Goal: Task Accomplishment & Management: Manage account settings

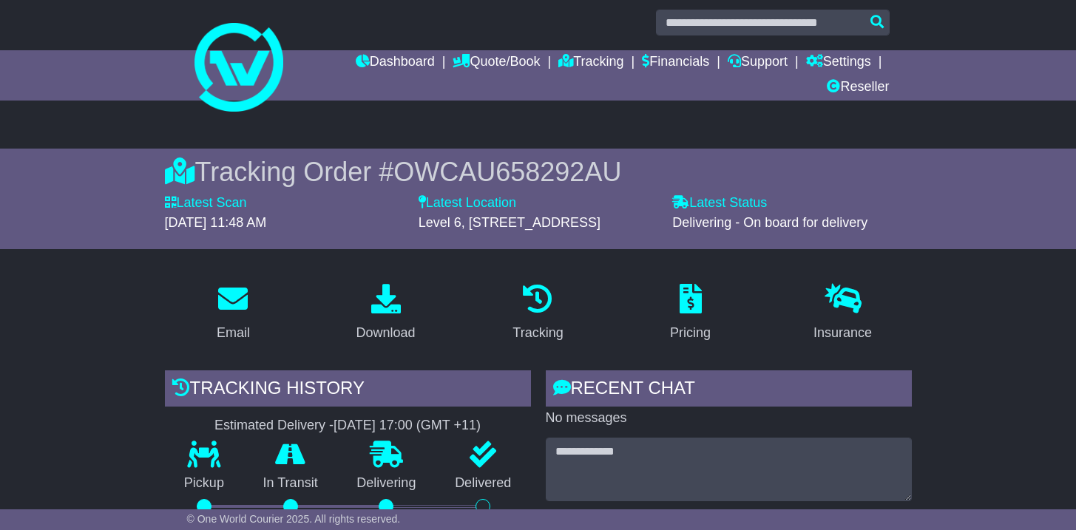
scroll to position [9, 0]
click at [840, 67] on link "Settings" at bounding box center [838, 62] width 65 height 25
click at [834, 89] on link "Settings" at bounding box center [865, 88] width 117 height 16
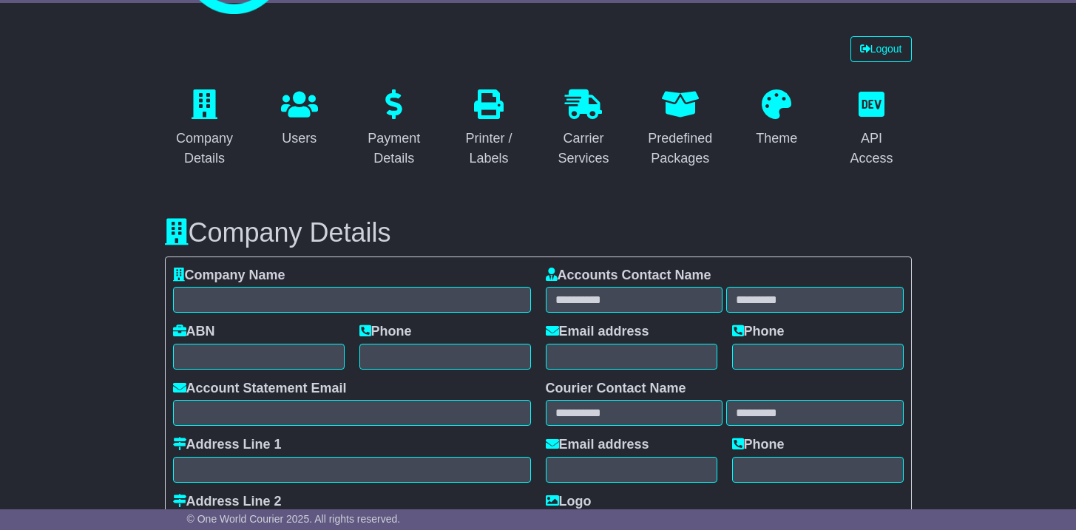
scroll to position [136, 0]
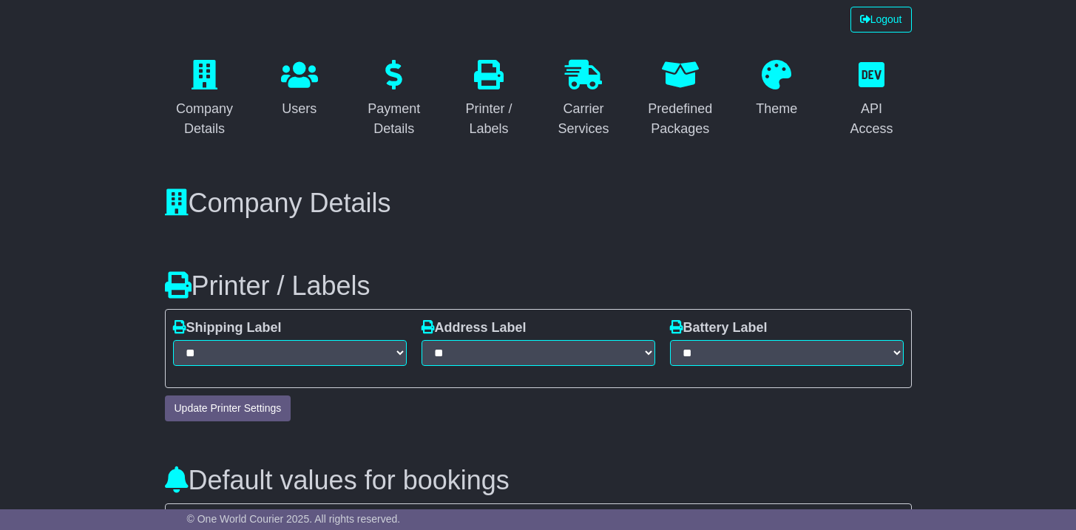
select select "*"
select select "**********"
select select "**"
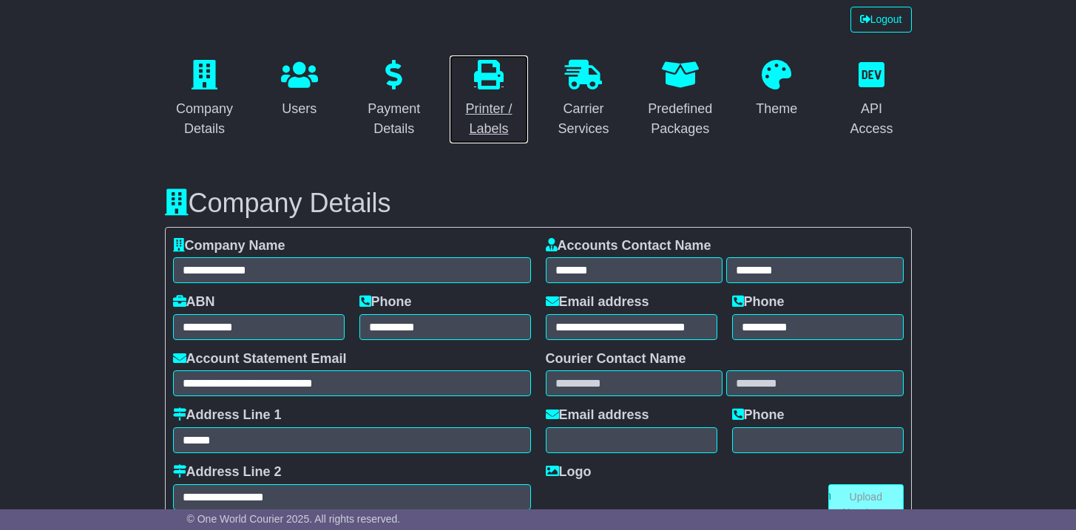
click at [474, 124] on div "Printer / Labels" at bounding box center [489, 119] width 61 height 40
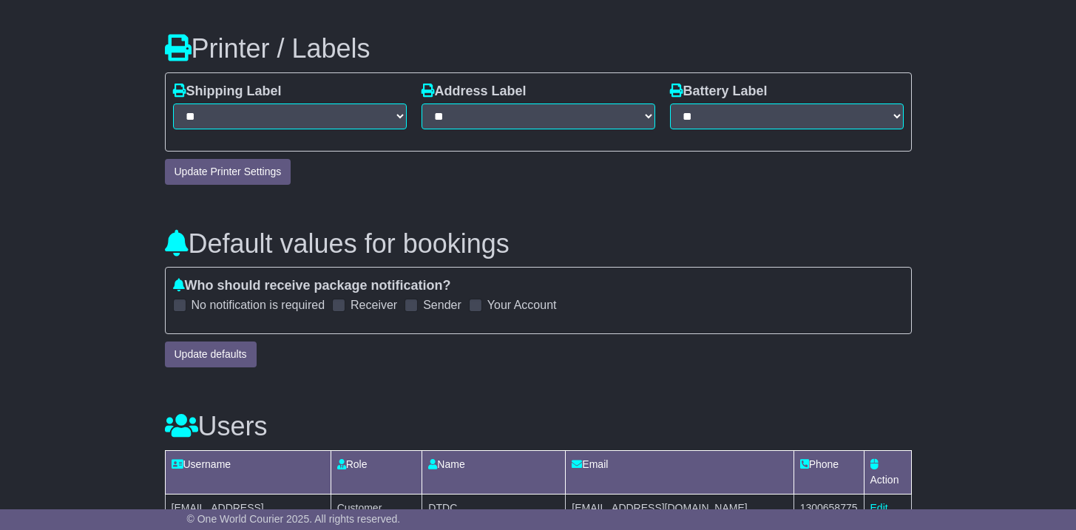
scroll to position [882, 0]
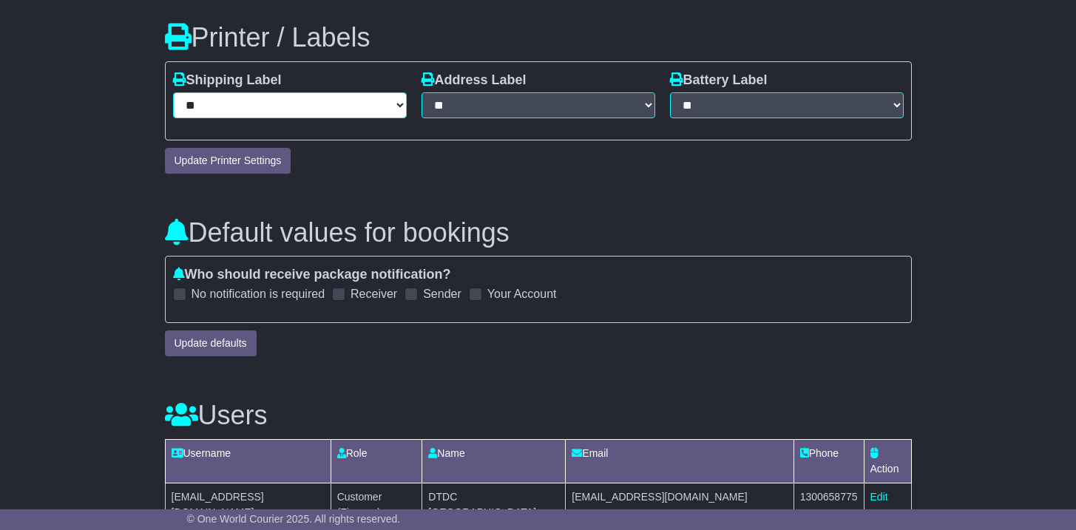
click at [329, 116] on select "**********" at bounding box center [290, 105] width 234 height 26
click at [461, 120] on div "**********" at bounding box center [538, 100] width 249 height 57
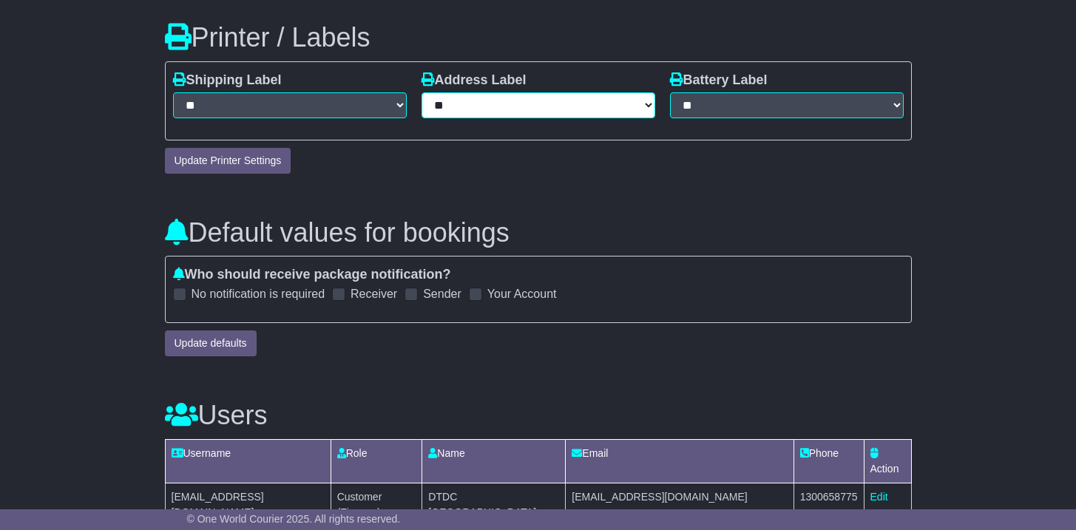
click at [467, 112] on select "**********" at bounding box center [539, 105] width 234 height 26
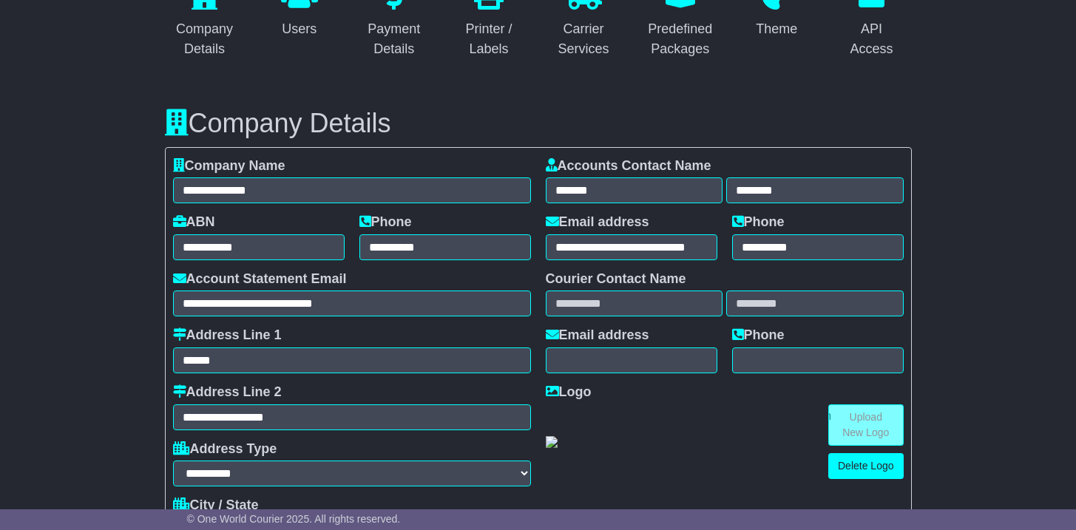
scroll to position [54, 0]
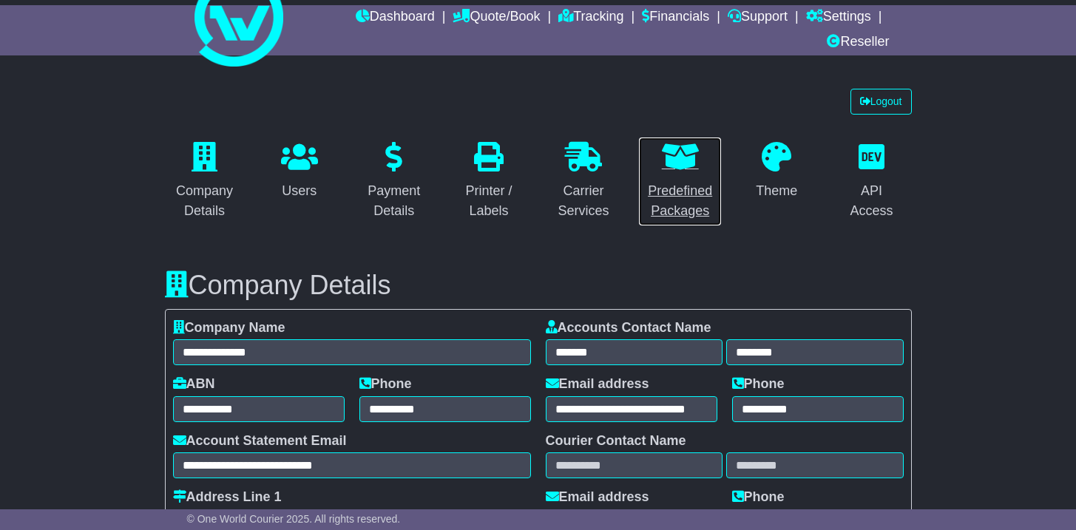
click at [699, 195] on div "Predefined Packages" at bounding box center [680, 201] width 64 height 40
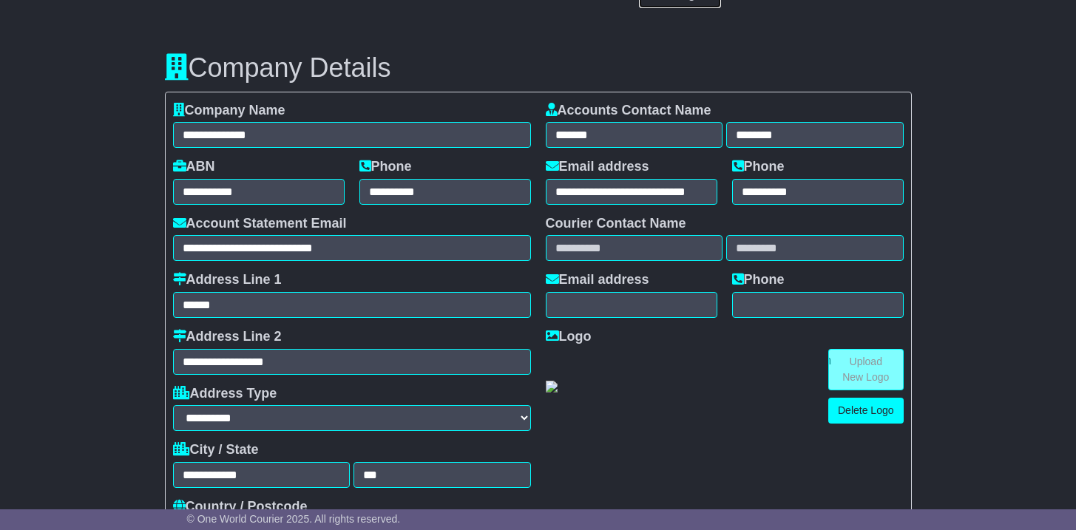
scroll to position [0, 0]
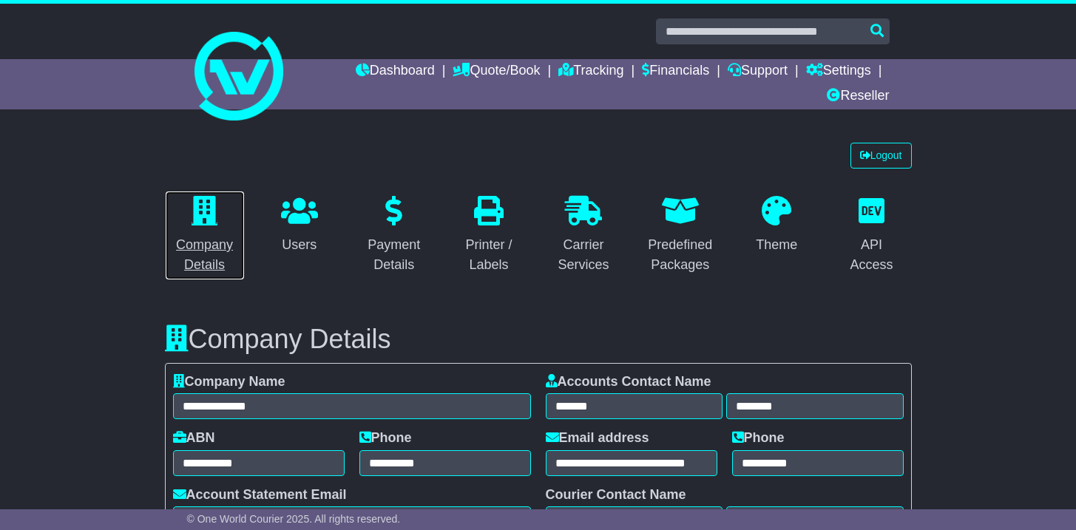
click at [216, 224] on icon at bounding box center [205, 211] width 26 height 30
click at [583, 223] on icon at bounding box center [583, 211] width 37 height 30
click at [868, 217] on icon at bounding box center [872, 211] width 26 height 30
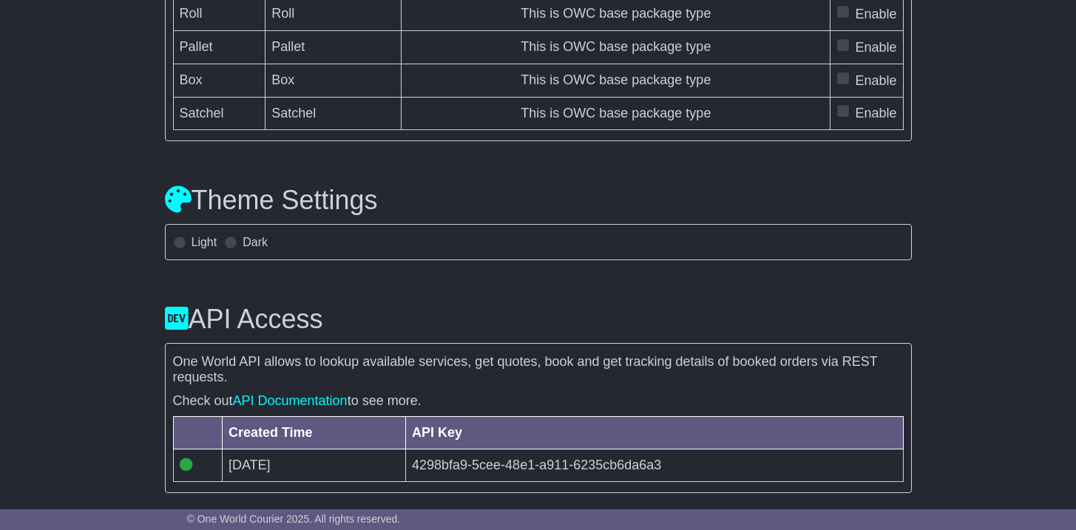
scroll to position [4731, 0]
click at [297, 404] on link "API Documentation" at bounding box center [290, 401] width 115 height 15
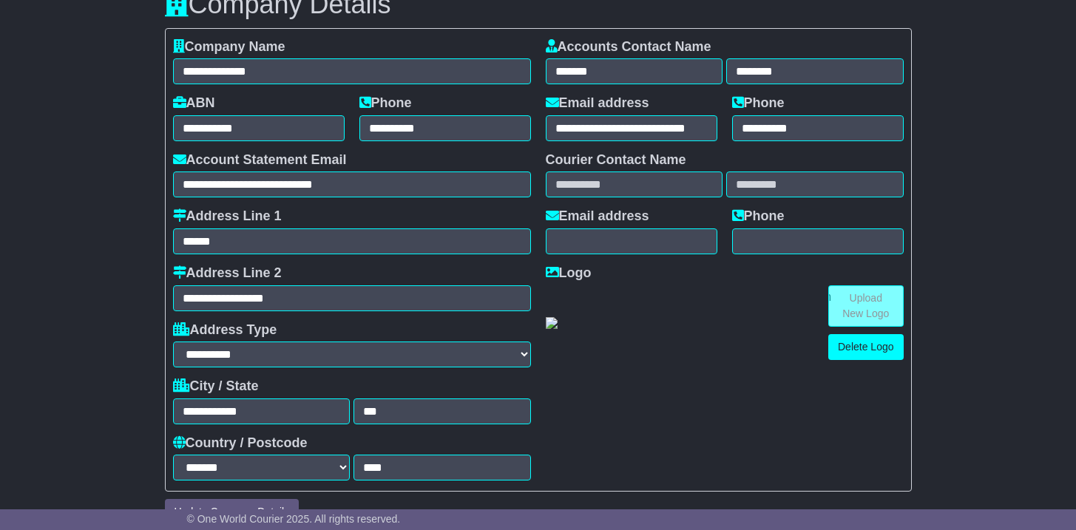
scroll to position [0, 0]
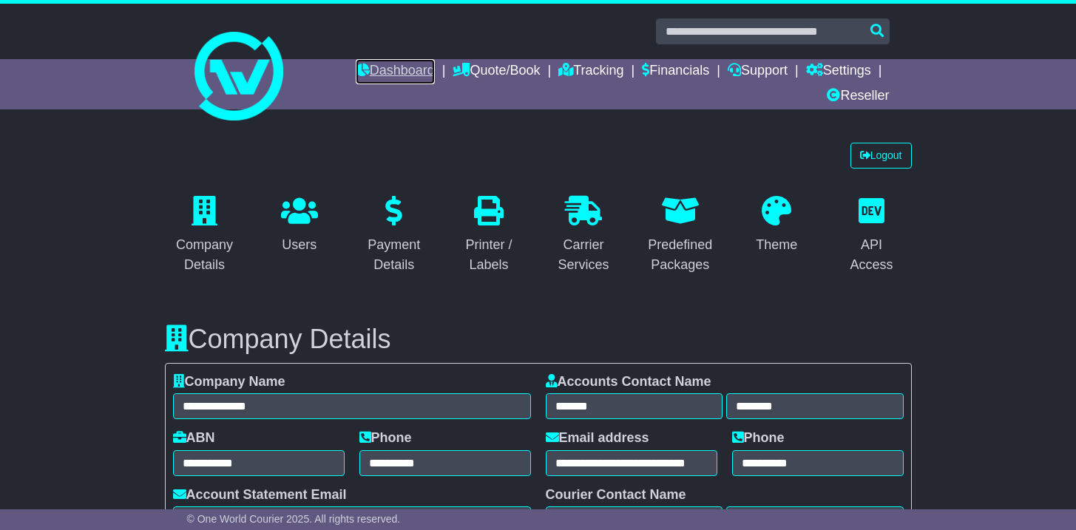
click at [371, 82] on link "Dashboard" at bounding box center [395, 71] width 79 height 25
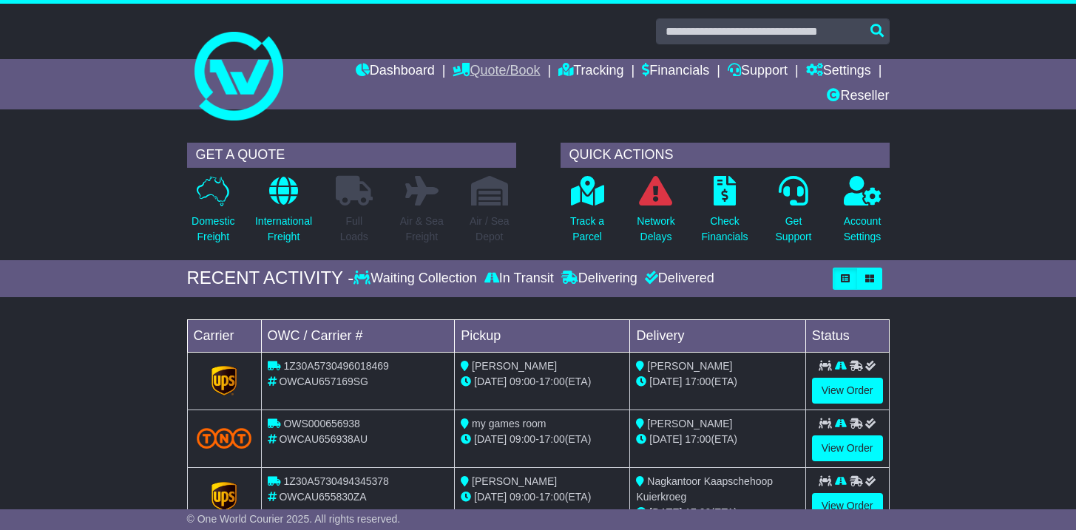
click at [487, 75] on link "Quote/Book" at bounding box center [496, 71] width 87 height 25
click at [476, 96] on link "Domestic" at bounding box center [511, 97] width 117 height 16
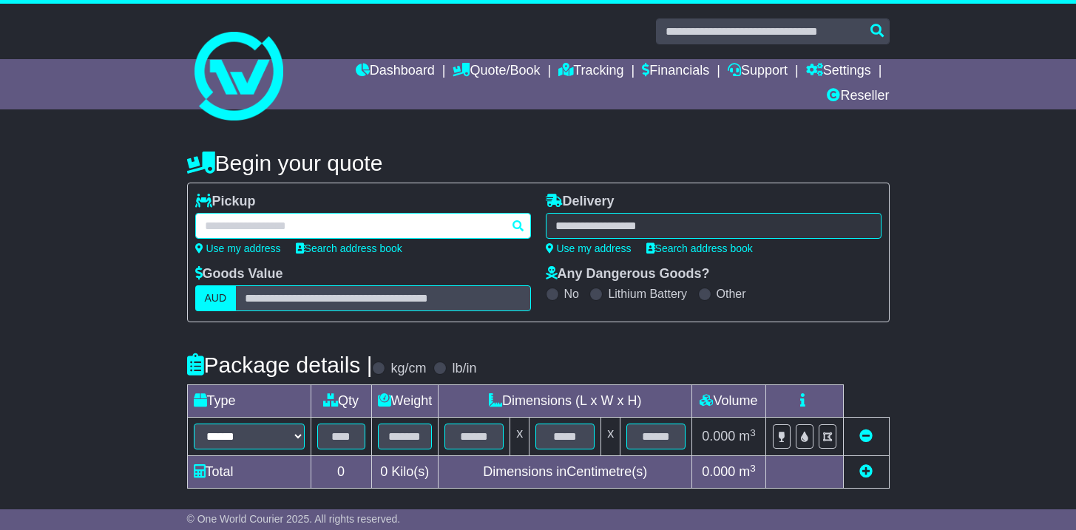
click at [348, 230] on div at bounding box center [363, 226] width 336 height 26
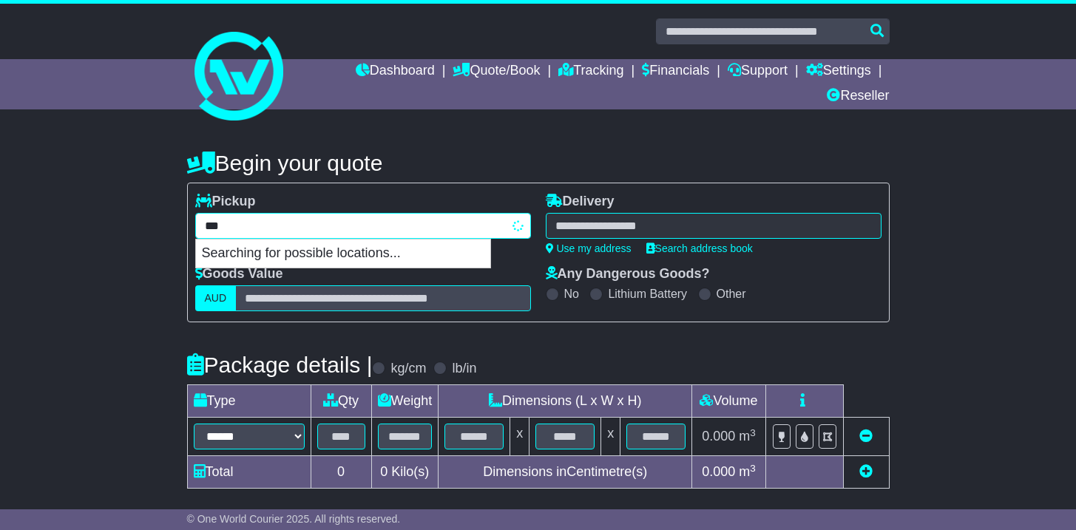
type input "****"
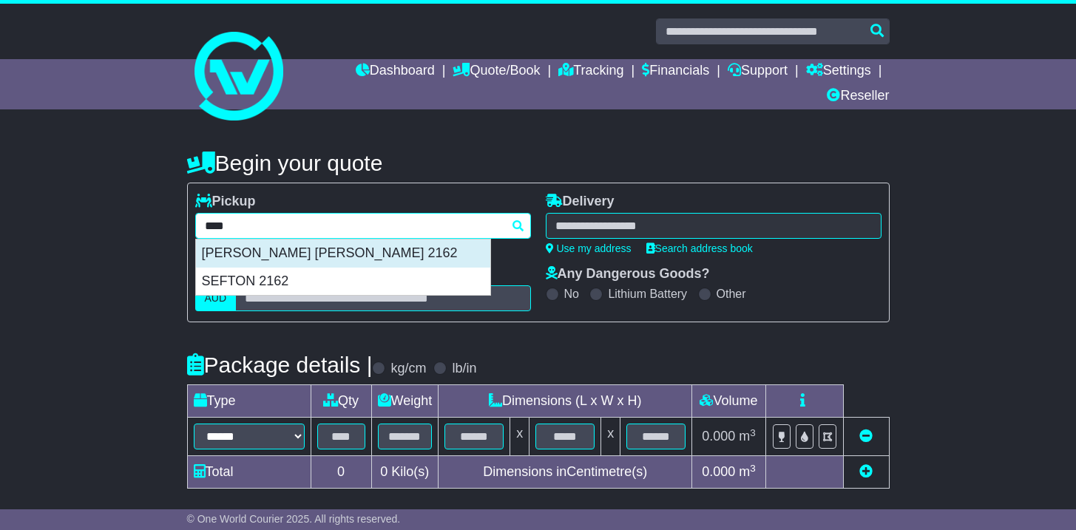
click at [317, 253] on div "[PERSON_NAME] [PERSON_NAME] 2162" at bounding box center [343, 254] width 294 height 28
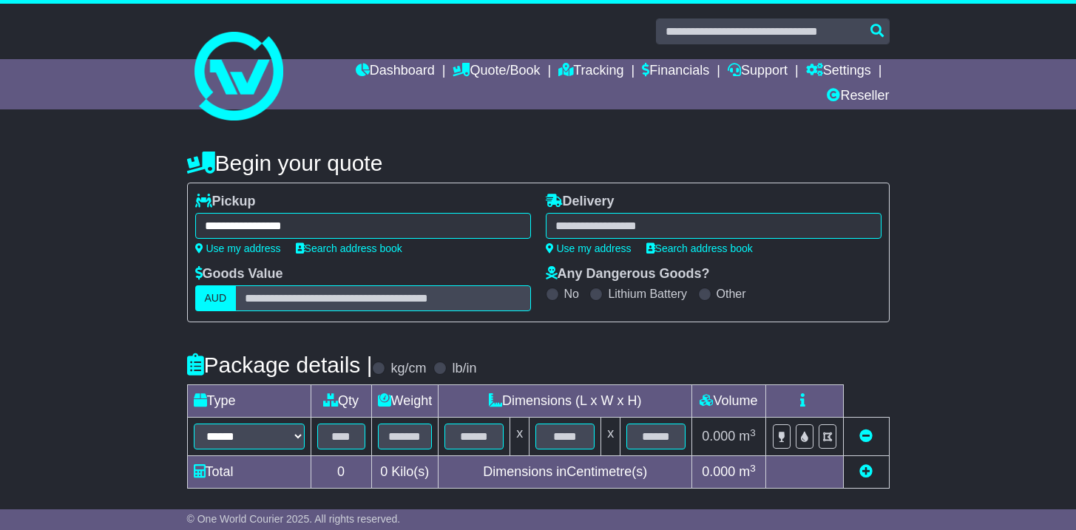
type input "**********"
click at [657, 230] on div at bounding box center [714, 226] width 336 height 26
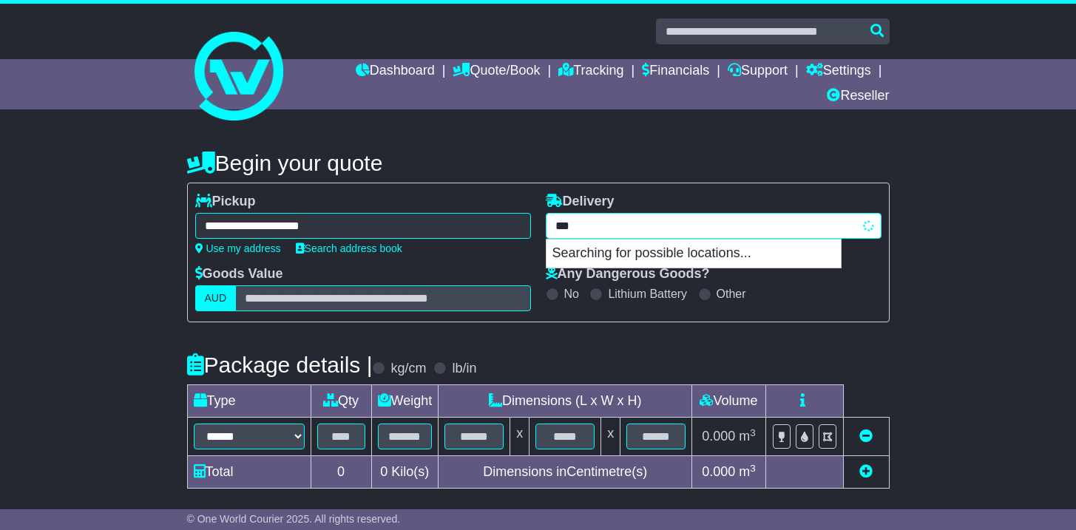
type input "****"
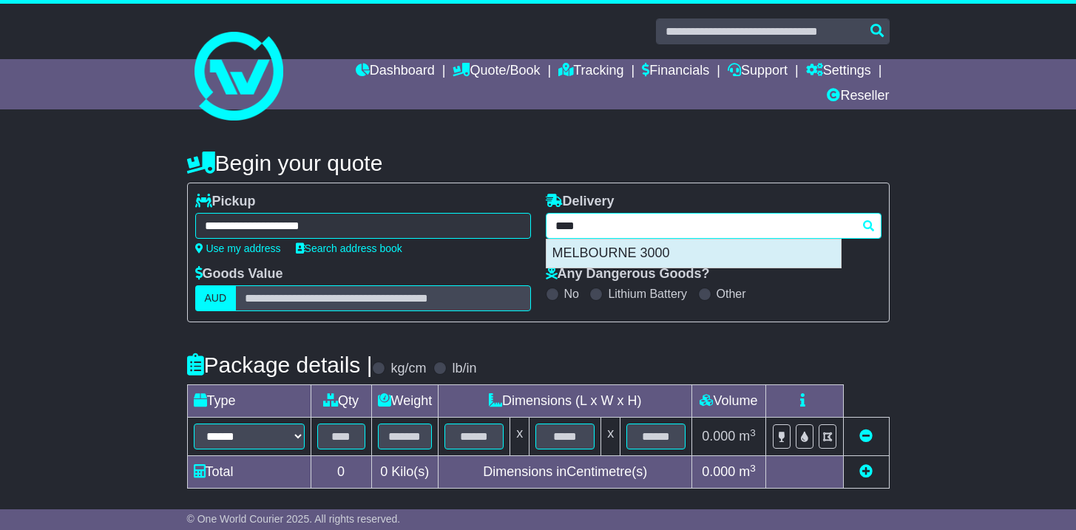
click at [587, 251] on div "MELBOURNE 3000" at bounding box center [694, 254] width 294 height 28
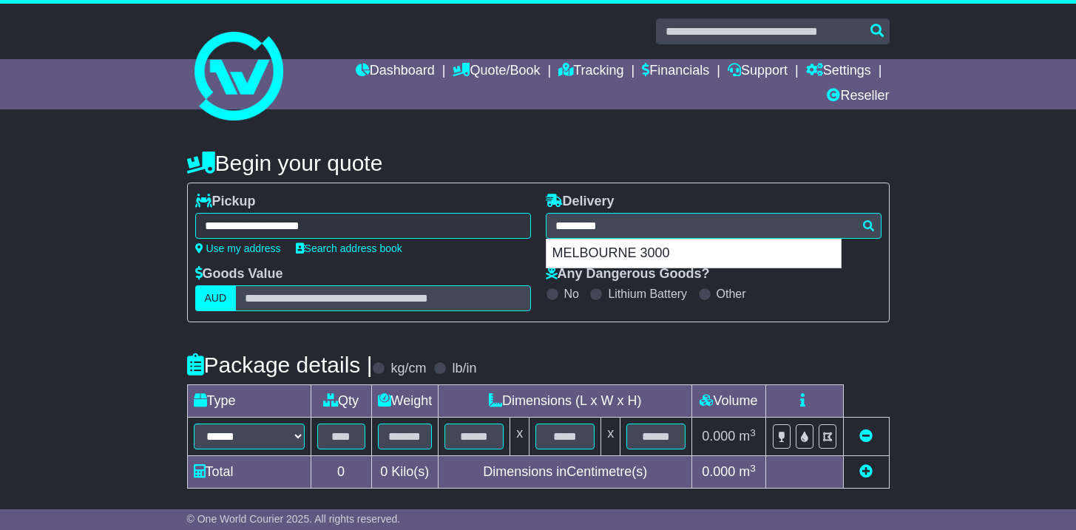
type input "**********"
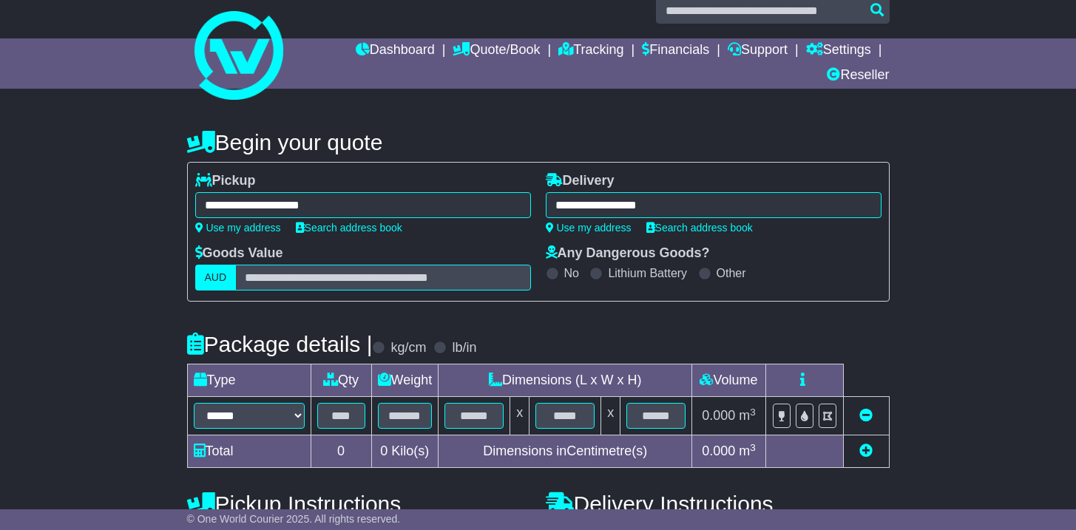
scroll to position [21, 0]
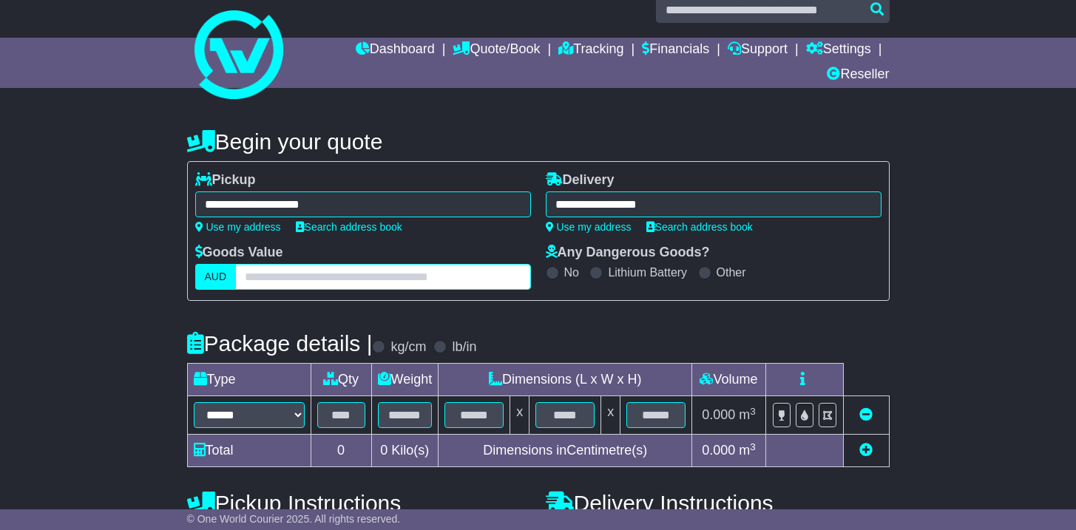
click at [364, 270] on input "text" at bounding box center [382, 277] width 295 height 26
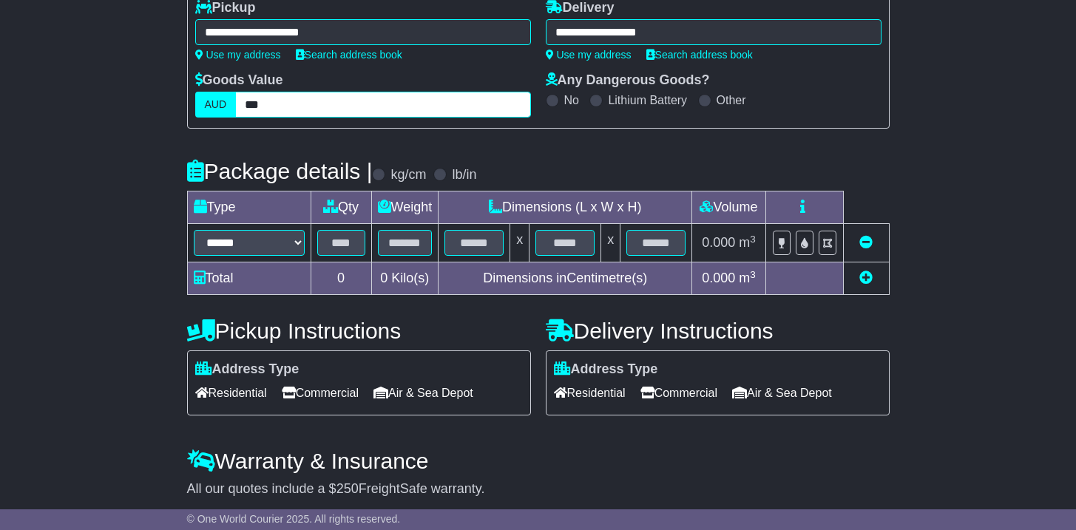
scroll to position [208, 0]
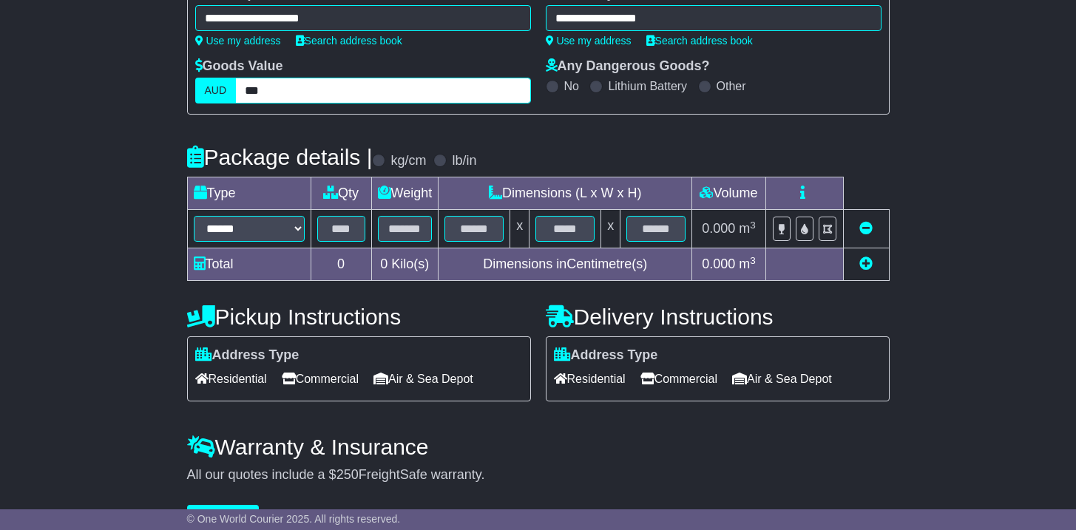
type input "***"
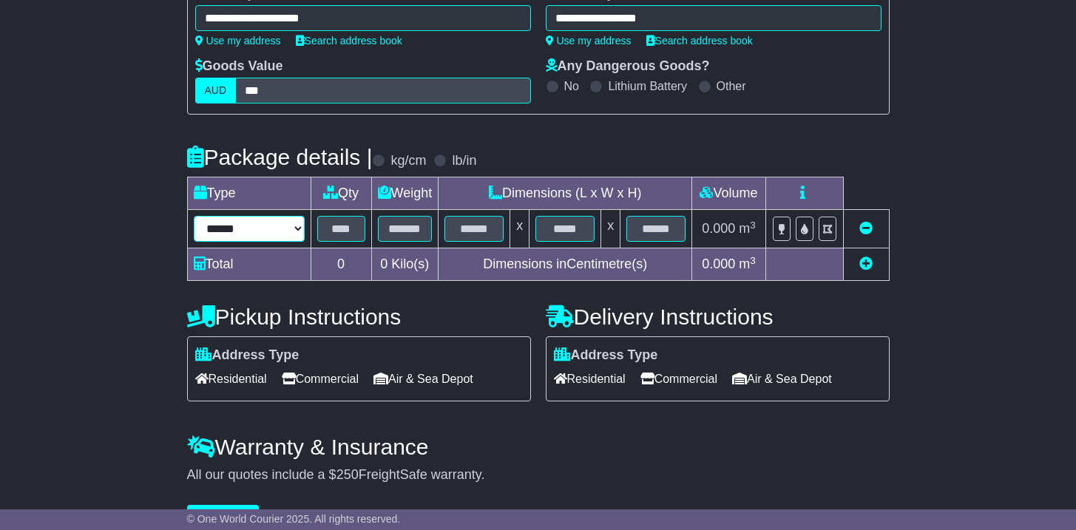
click at [248, 237] on select "****** ****** *** ******** ***** **** **** ****** *** *******" at bounding box center [249, 229] width 111 height 26
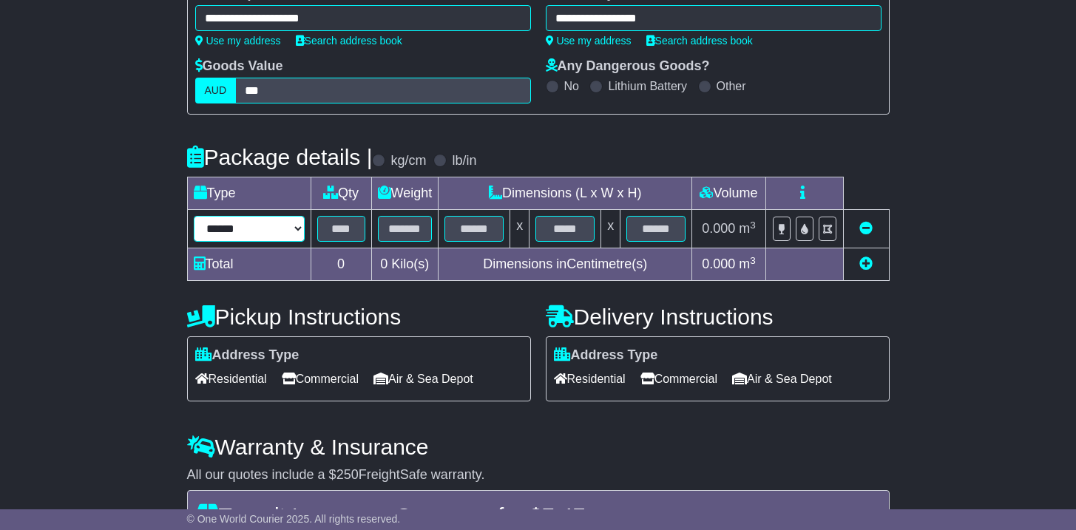
select select "**"
click at [194, 216] on select "****** ****** *** ******** ***** **** **** ****** *** *******" at bounding box center [249, 229] width 111 height 26
click at [328, 232] on input "text" at bounding box center [341, 229] width 48 height 26
type input "*"
type input "**"
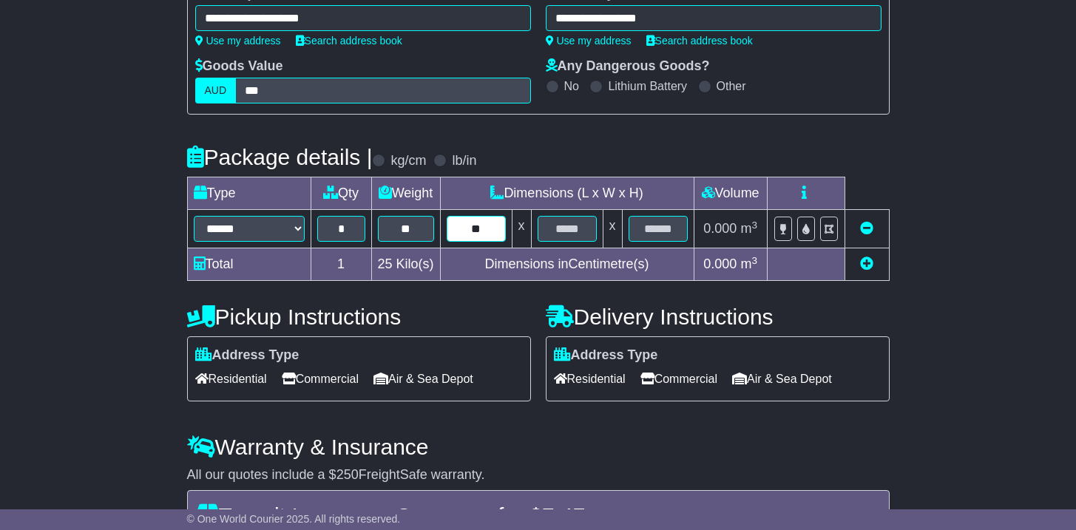
type input "**"
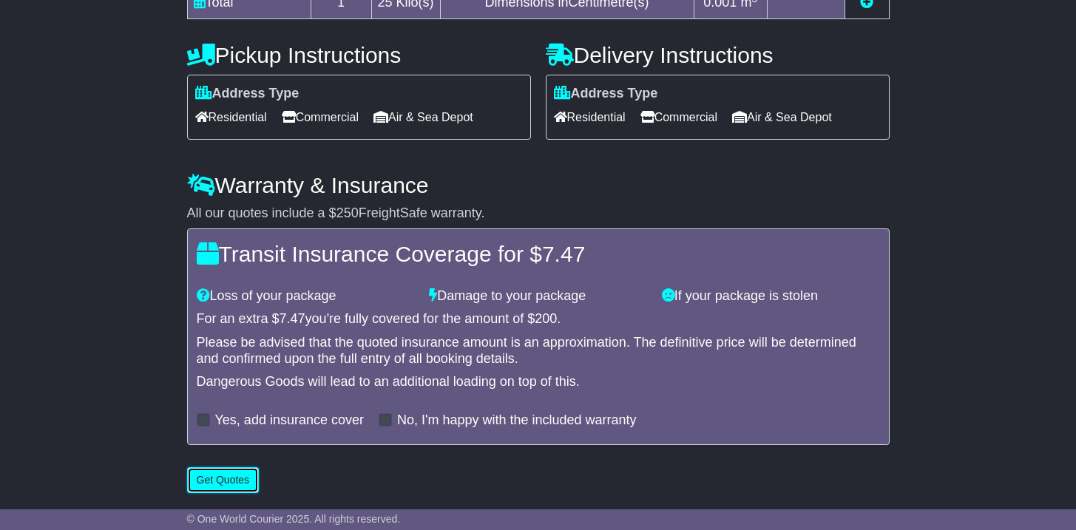
click at [224, 484] on button "Get Quotes" at bounding box center [223, 480] width 72 height 26
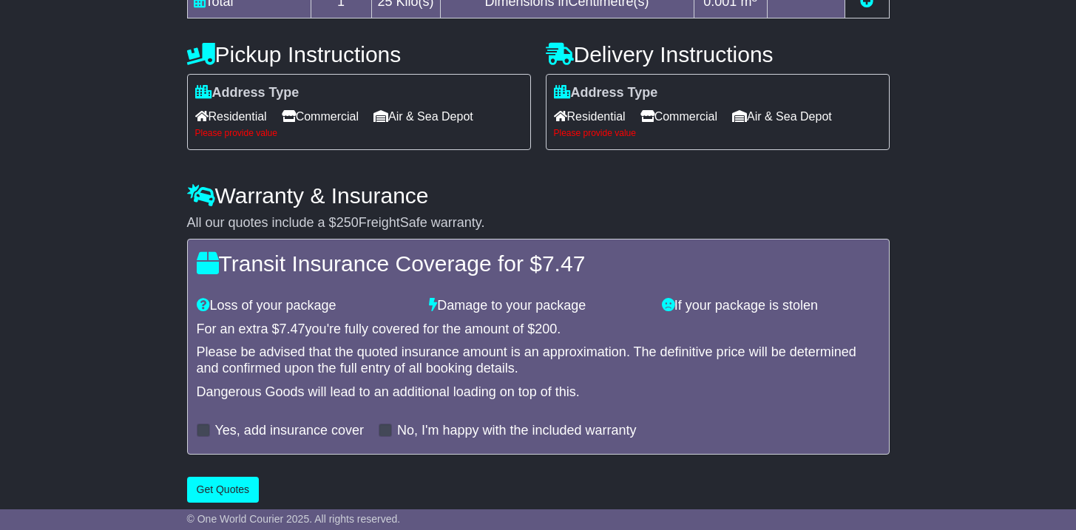
click at [217, 107] on span "Residential" at bounding box center [231, 116] width 72 height 23
click at [584, 119] on span "Residential" at bounding box center [590, 116] width 72 height 23
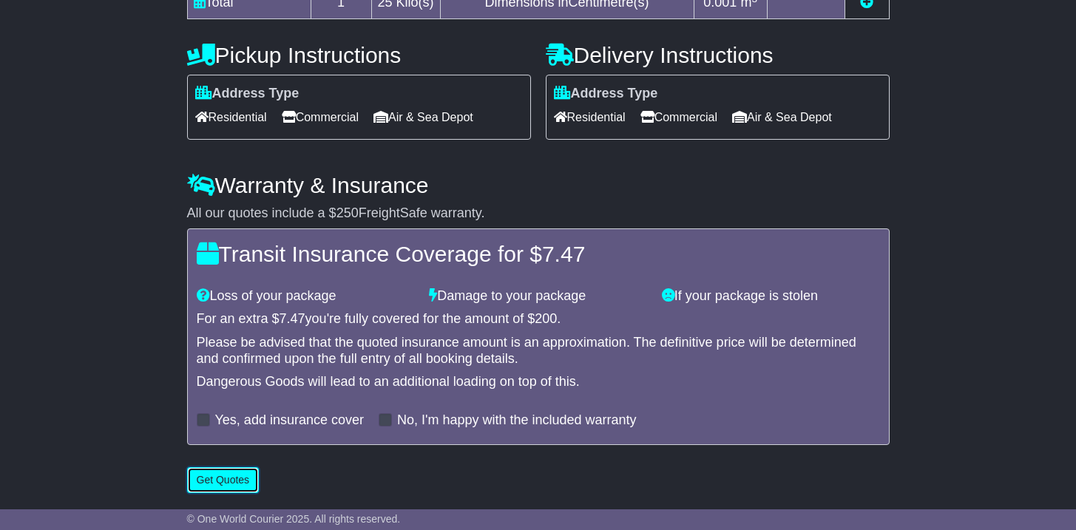
click at [217, 481] on button "Get Quotes" at bounding box center [223, 480] width 72 height 26
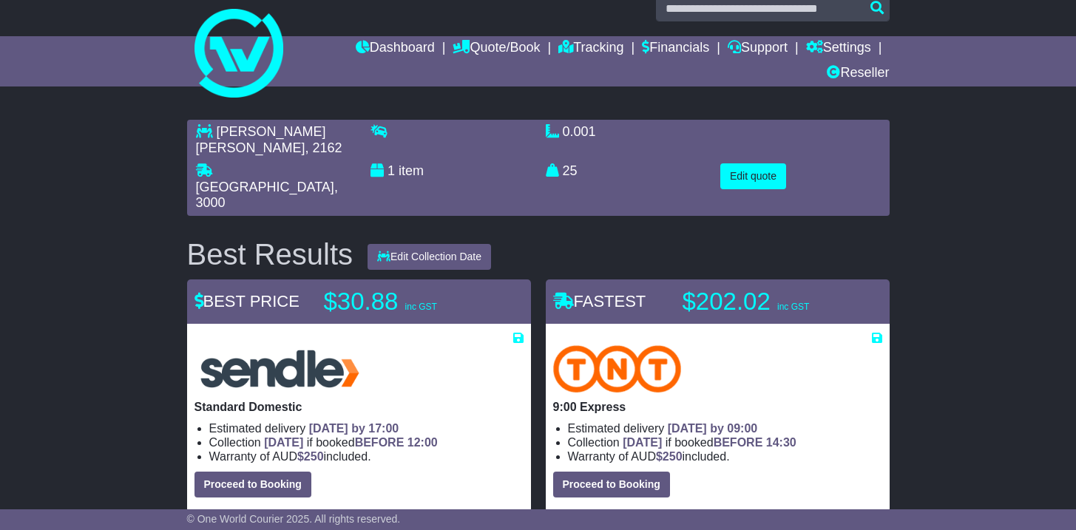
scroll to position [0, 0]
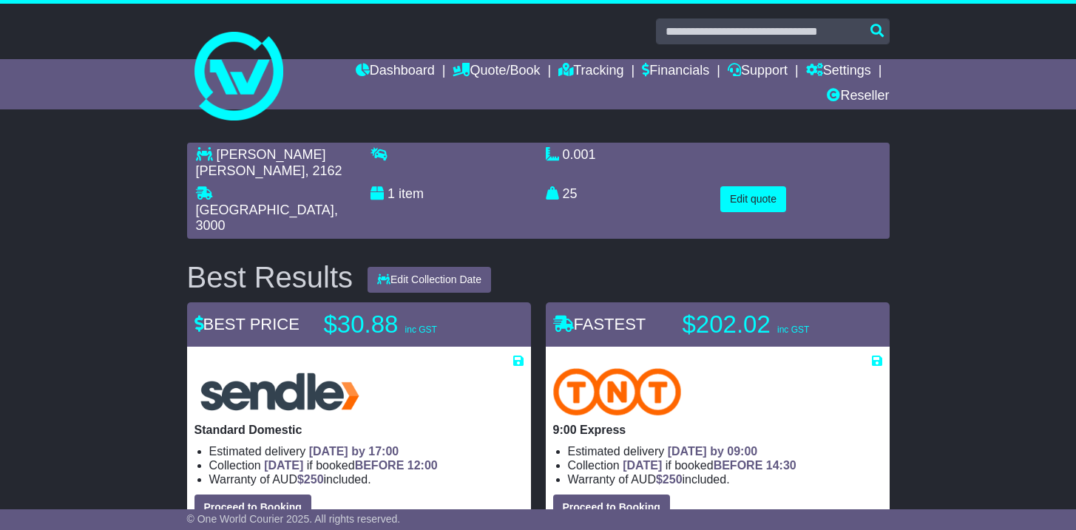
click at [249, 368] on img at bounding box center [280, 391] width 171 height 47
click at [726, 186] on button "Edit quote" at bounding box center [753, 199] width 66 height 26
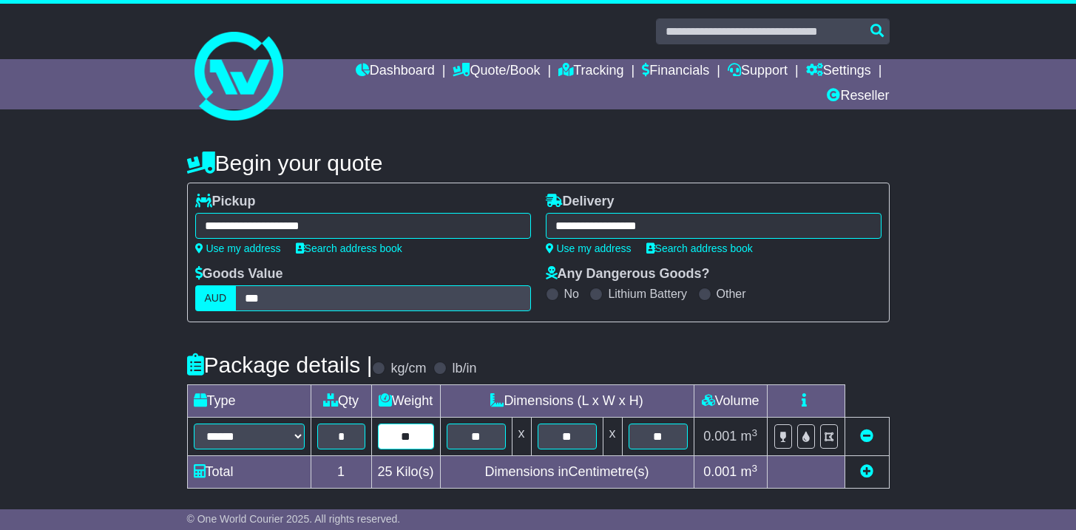
drag, startPoint x: 390, startPoint y: 442, endPoint x: 467, endPoint y: 441, distance: 76.9
click at [467, 441] on tr "****** ****** *** ******** ***** **** **** ****** *** ******* * ** ** x ** x **…" at bounding box center [538, 437] width 702 height 38
type input "**"
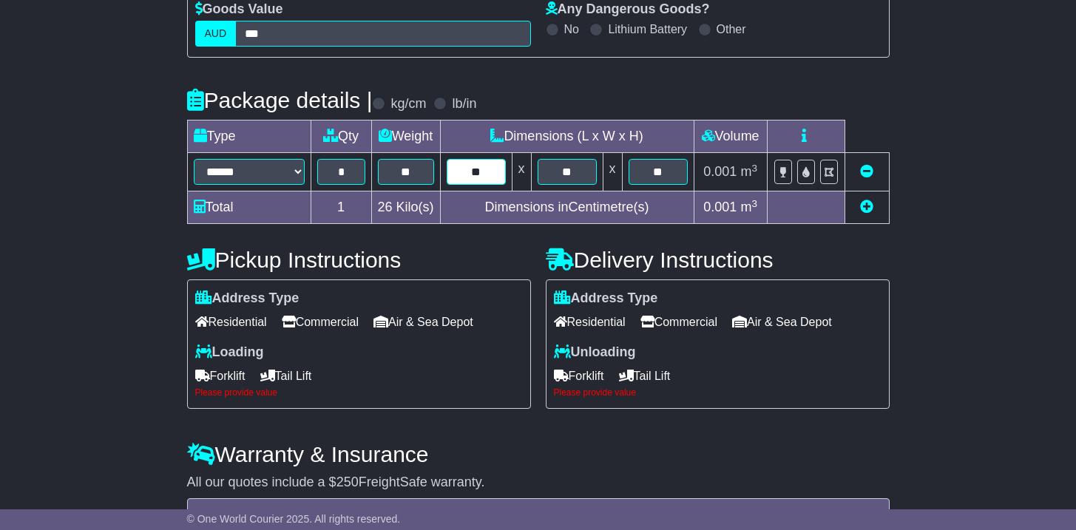
scroll to position [467, 0]
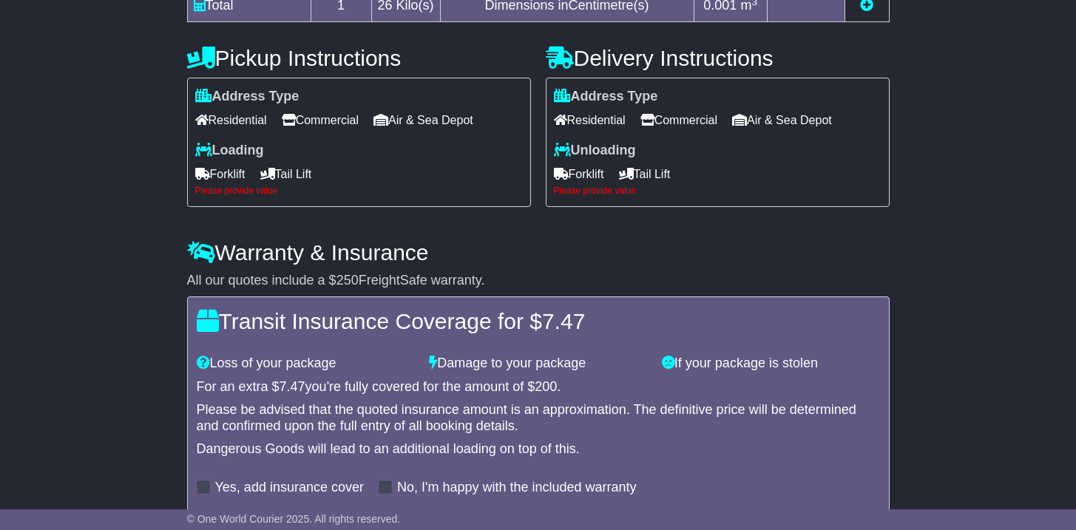
click at [294, 182] on span "Tail Lift" at bounding box center [286, 174] width 52 height 23
click at [646, 178] on span "Tail Lift" at bounding box center [645, 174] width 52 height 23
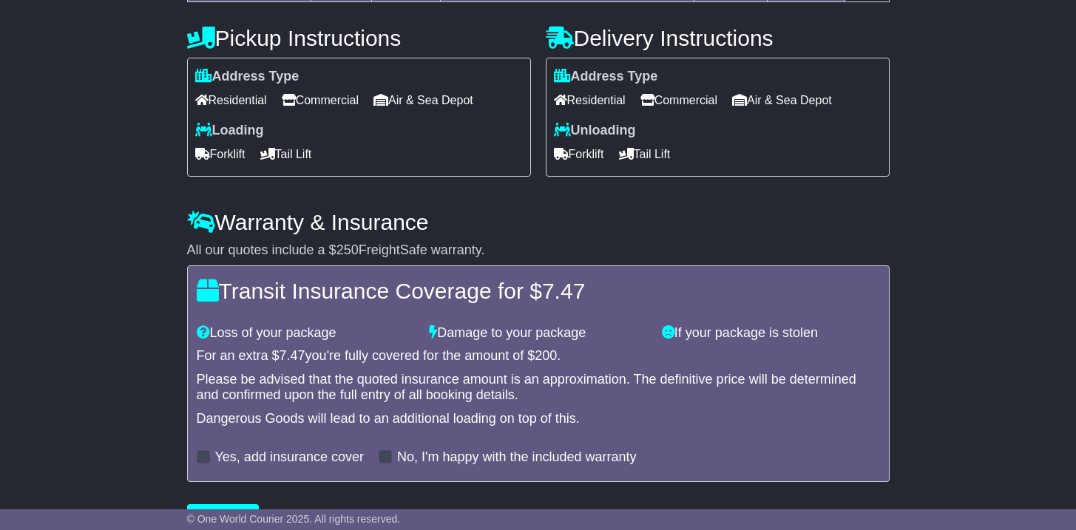
scroll to position [527, 0]
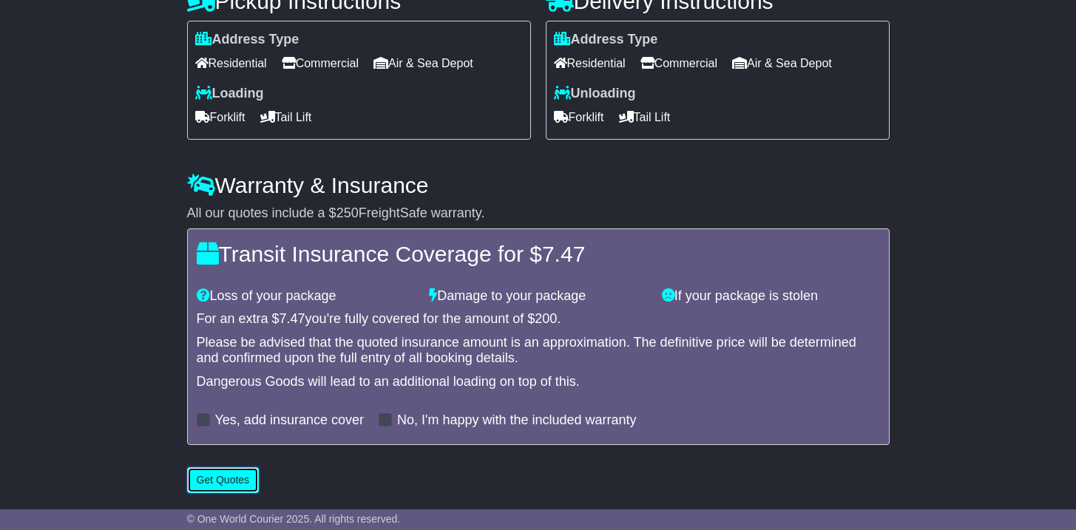
click at [236, 484] on button "Get Quotes" at bounding box center [223, 480] width 72 height 26
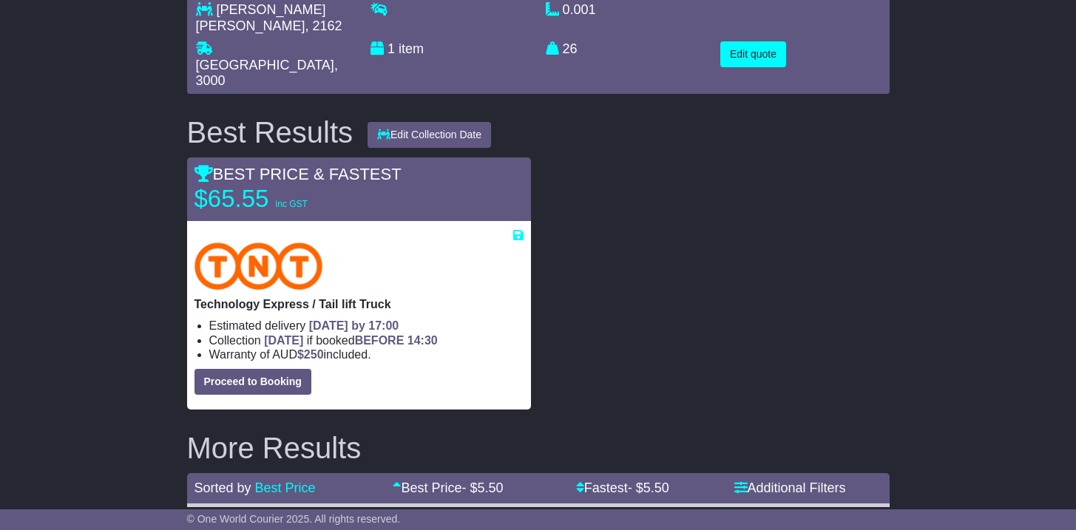
scroll to position [12, 0]
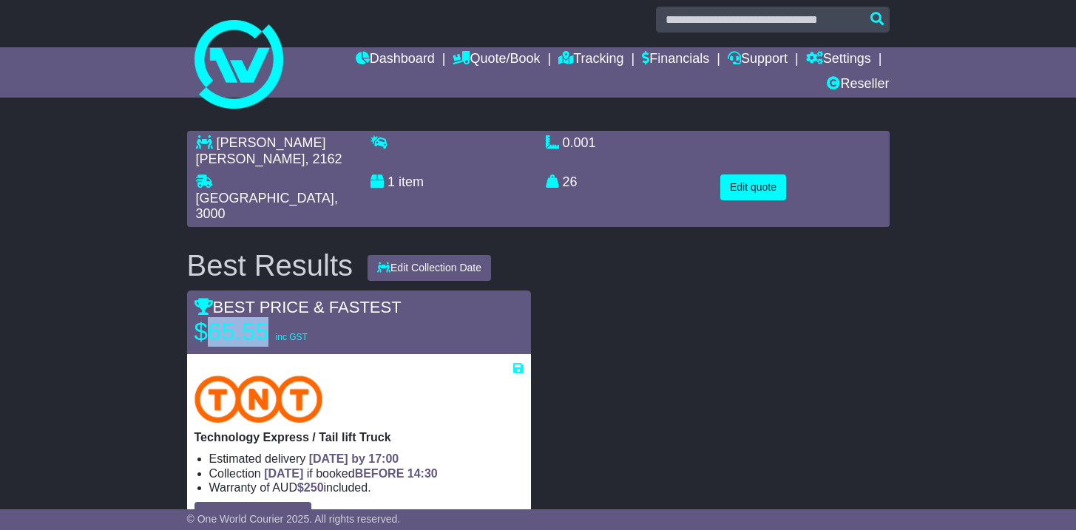
drag, startPoint x: 209, startPoint y: 295, endPoint x: 271, endPoint y: 296, distance: 62.1
click at [271, 317] on p "$65.55 inc GST" at bounding box center [287, 332] width 185 height 30
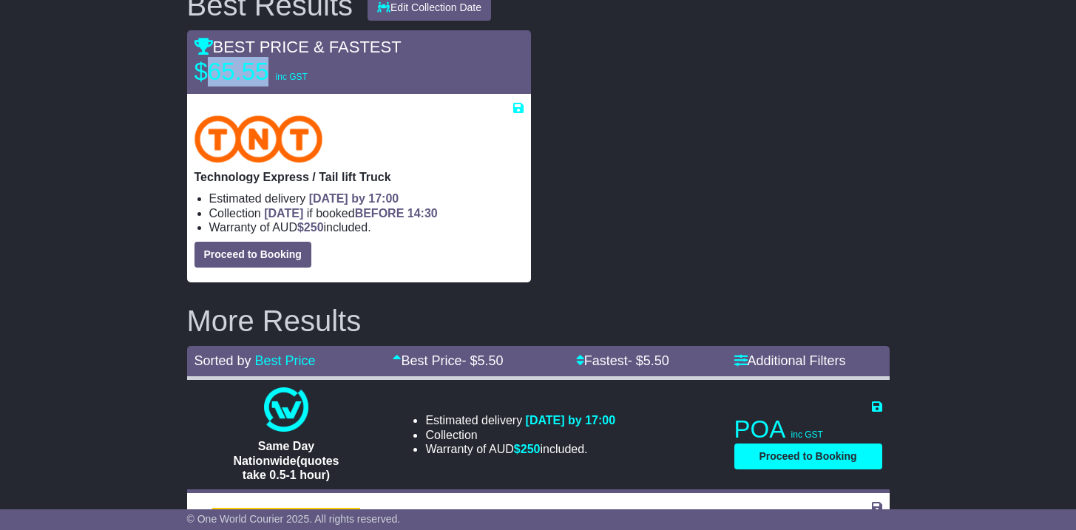
scroll to position [22, 0]
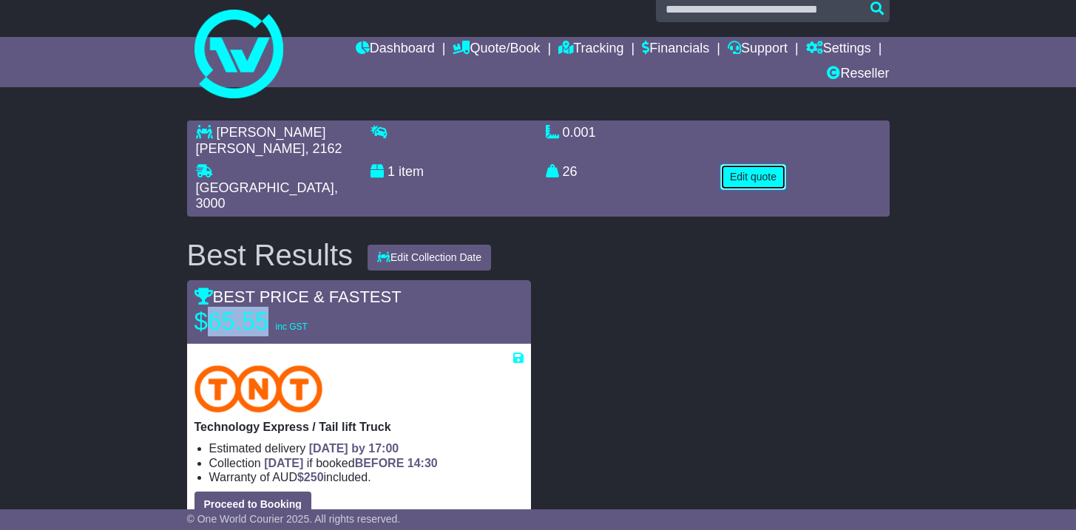
click at [736, 164] on button "Edit quote" at bounding box center [753, 177] width 66 height 26
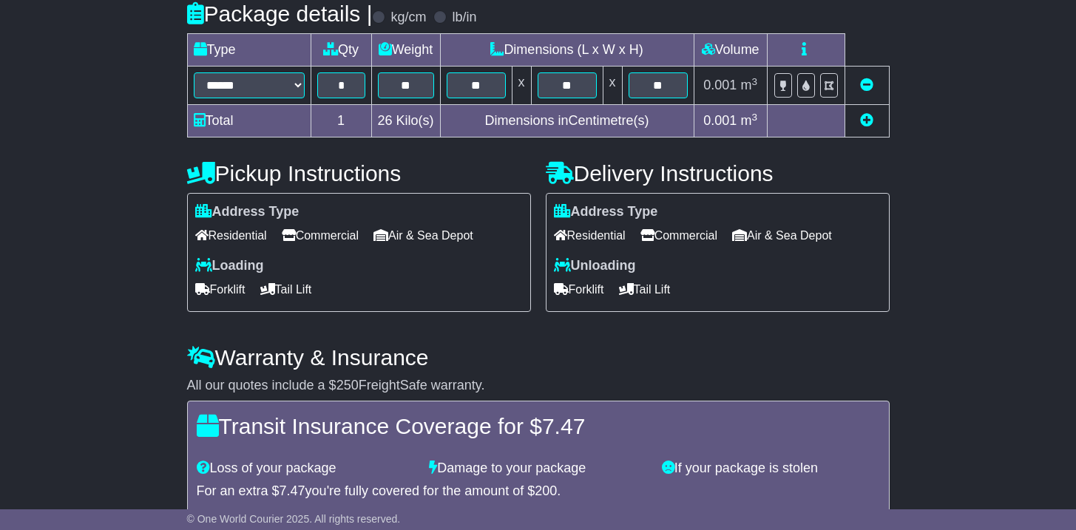
scroll to position [352, 0]
click at [220, 287] on span "Forklift" at bounding box center [220, 288] width 50 height 23
click at [304, 288] on span "Tail Lift" at bounding box center [286, 288] width 52 height 23
click at [215, 289] on span "Forklift" at bounding box center [220, 288] width 50 height 23
click at [275, 289] on icon at bounding box center [267, 289] width 15 height 12
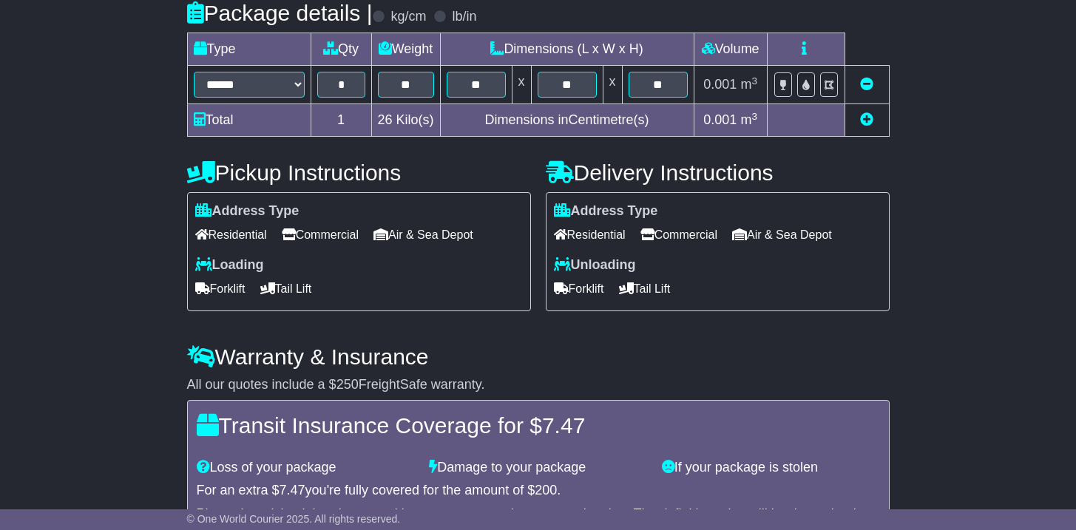
click at [233, 294] on span "Forklift" at bounding box center [220, 288] width 50 height 23
click at [312, 294] on span "Tail Lift" at bounding box center [286, 288] width 52 height 23
click at [225, 291] on span "Forklift" at bounding box center [220, 288] width 50 height 23
click at [302, 291] on span "Tail Lift" at bounding box center [286, 288] width 52 height 23
click at [224, 294] on span "Forklift" at bounding box center [220, 288] width 50 height 23
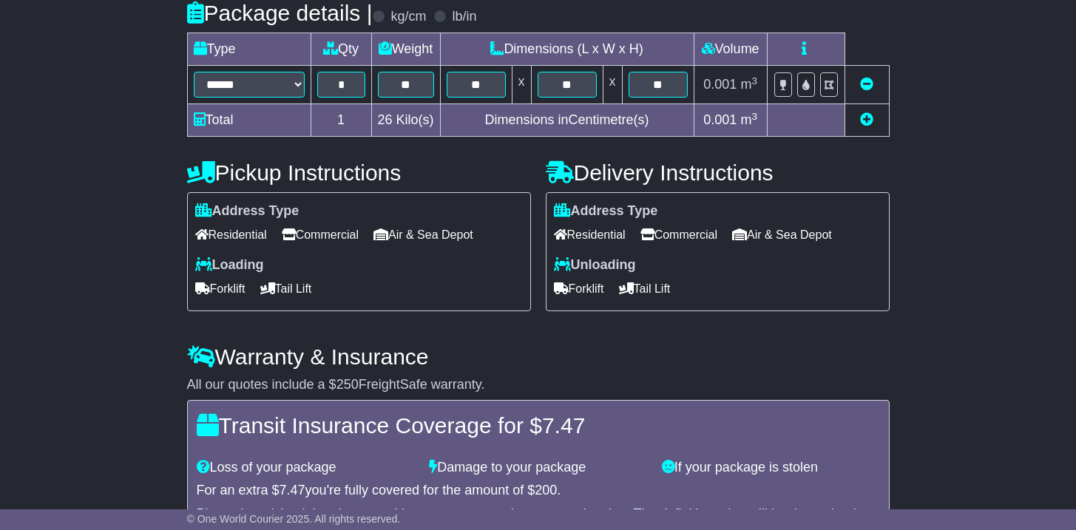
click at [579, 286] on span "Forklift" at bounding box center [579, 288] width 50 height 23
click at [634, 293] on icon at bounding box center [626, 289] width 15 height 12
click at [575, 293] on span "Forklift" at bounding box center [579, 288] width 50 height 23
click at [641, 297] on span "Tail Lift" at bounding box center [645, 288] width 52 height 23
click at [583, 298] on span "Forklift" at bounding box center [579, 288] width 50 height 23
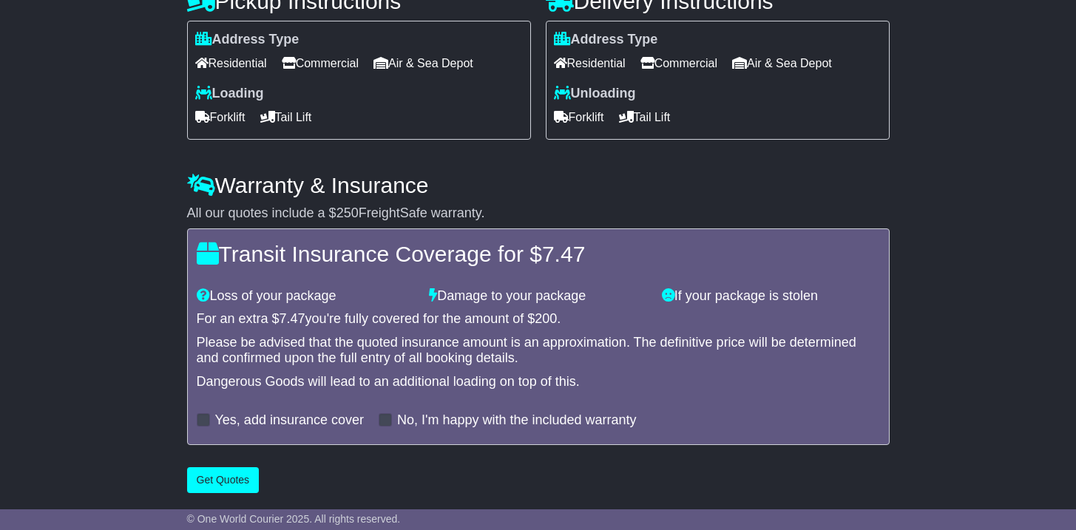
scroll to position [527, 0]
click at [240, 472] on button "Get Quotes" at bounding box center [223, 480] width 72 height 26
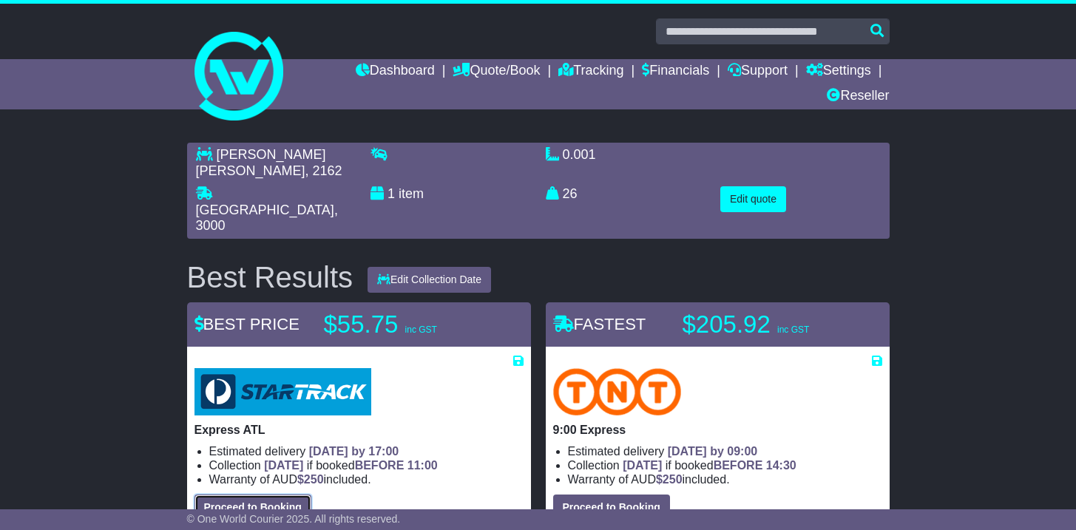
click at [259, 495] on button "Proceed to Booking" at bounding box center [253, 508] width 117 height 26
select select "**********"
select select "**"
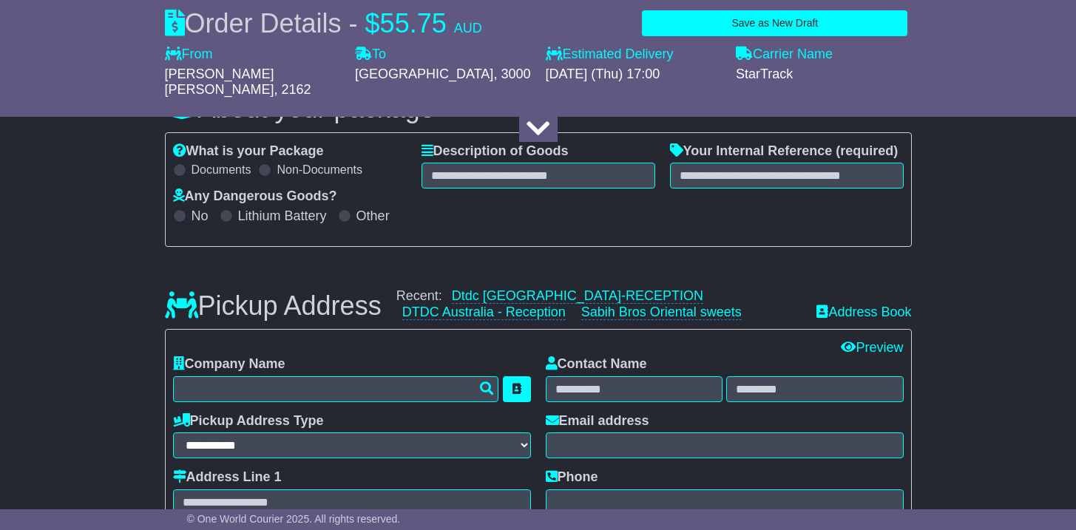
scroll to position [168, 0]
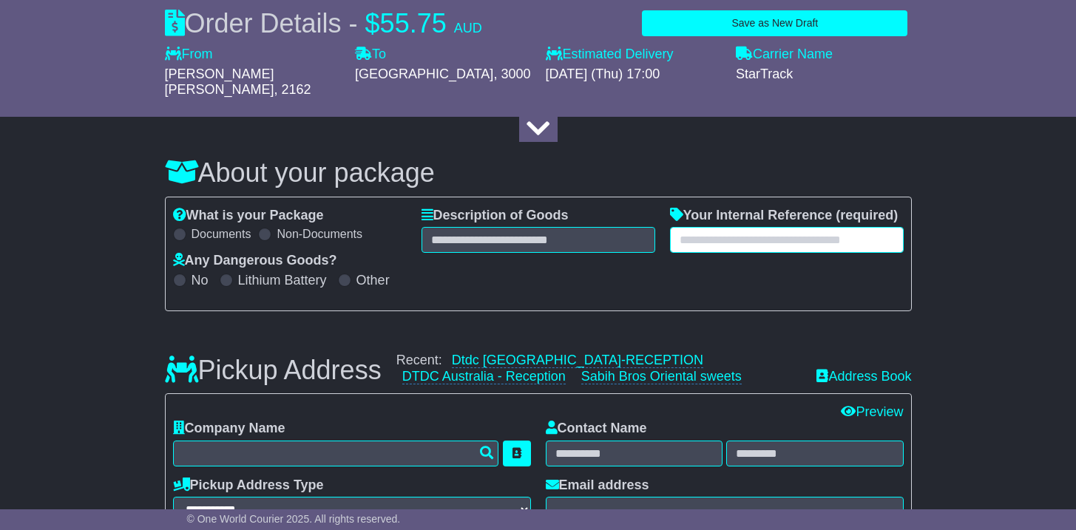
click at [753, 233] on input "text" at bounding box center [787, 240] width 234 height 26
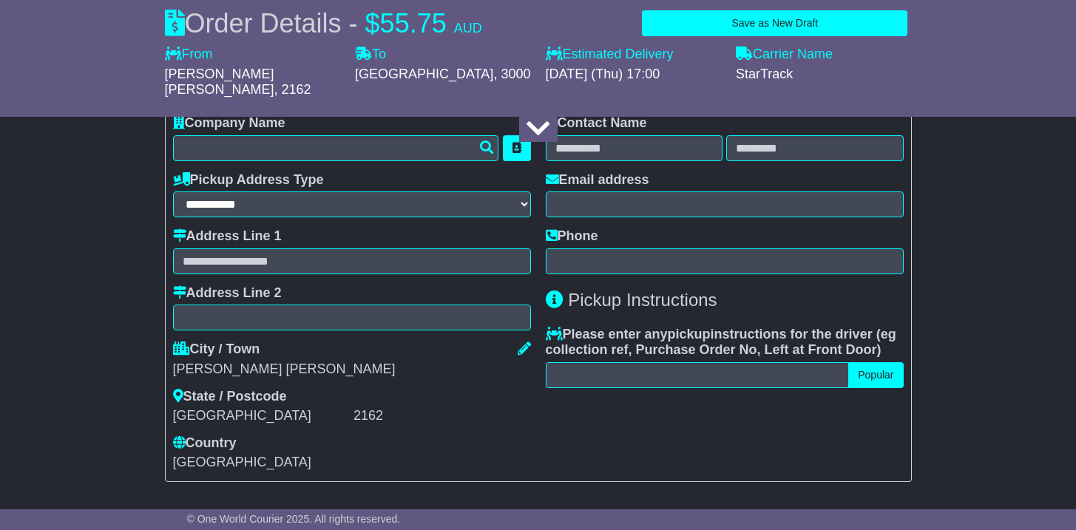
scroll to position [496, 0]
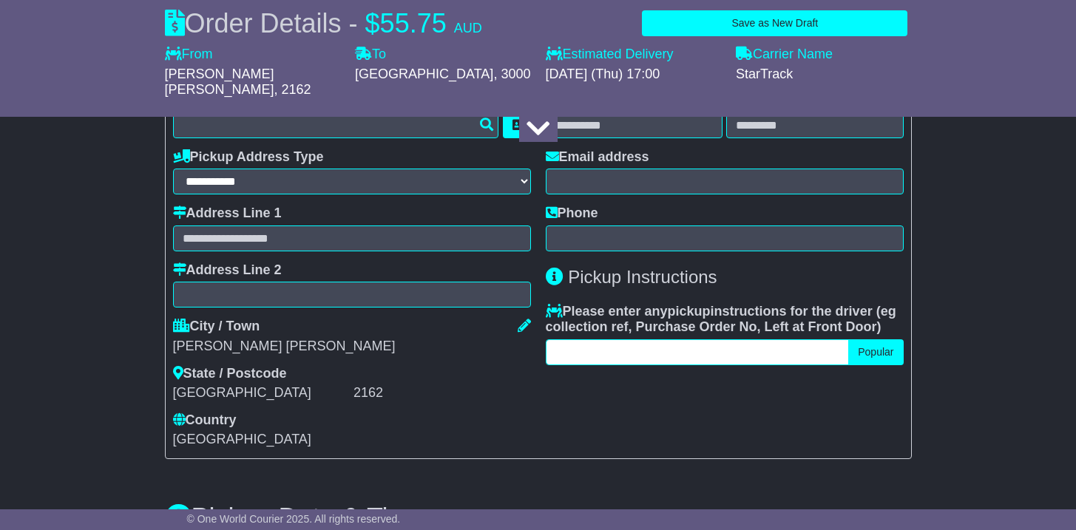
click at [578, 347] on input "text" at bounding box center [698, 353] width 304 height 26
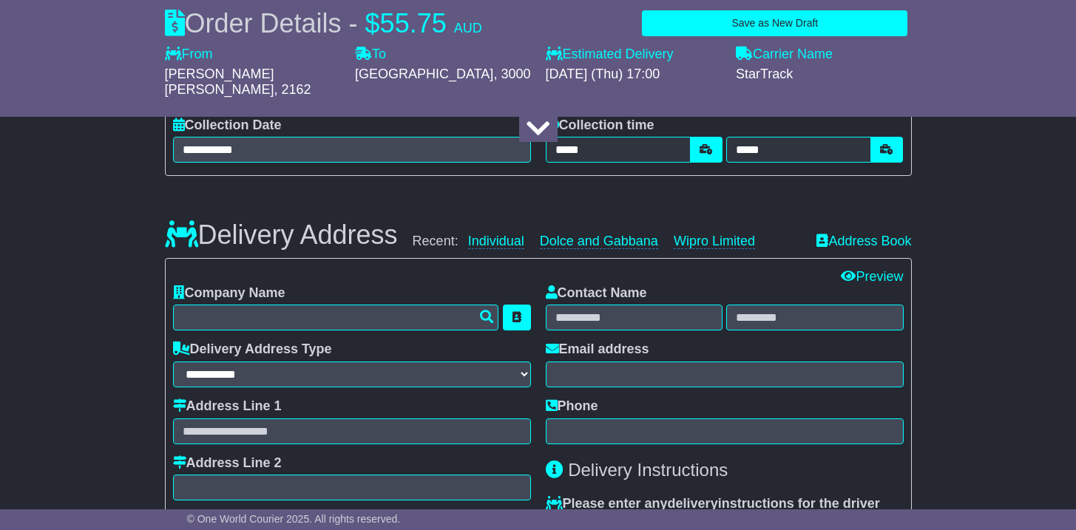
scroll to position [1123, 0]
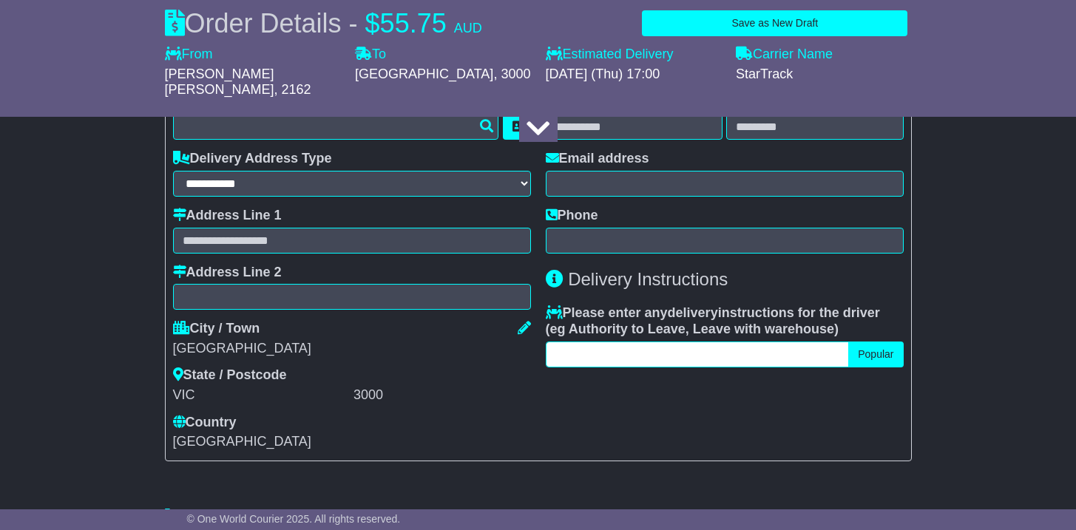
click at [575, 346] on input "text" at bounding box center [698, 355] width 304 height 26
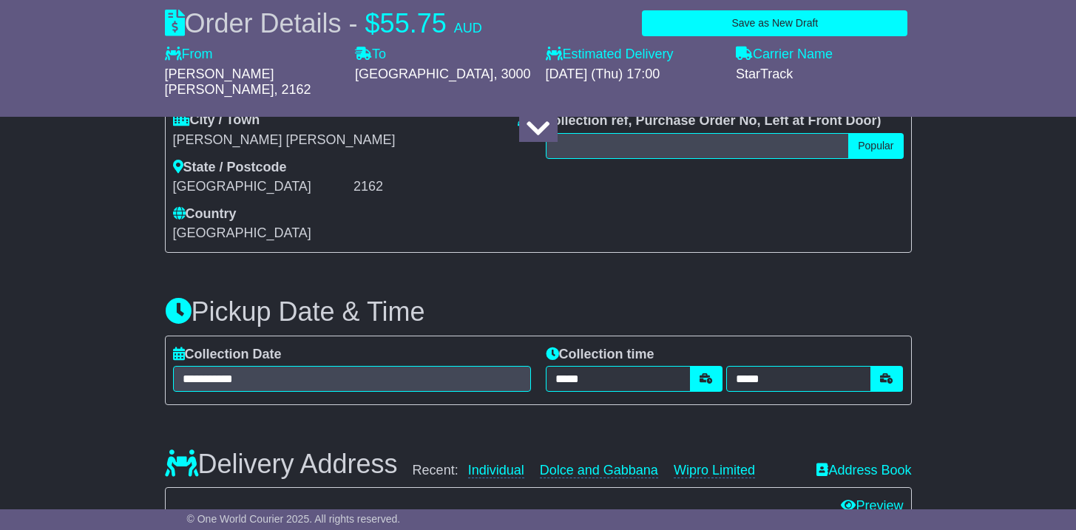
scroll to position [0, 0]
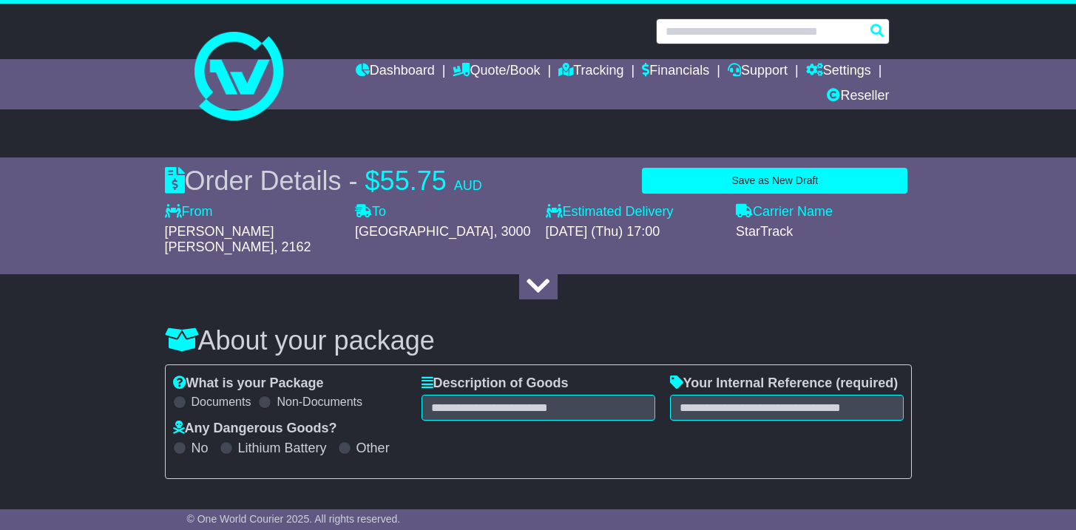
click at [738, 33] on input "text" at bounding box center [773, 31] width 234 height 26
paste input "**********"
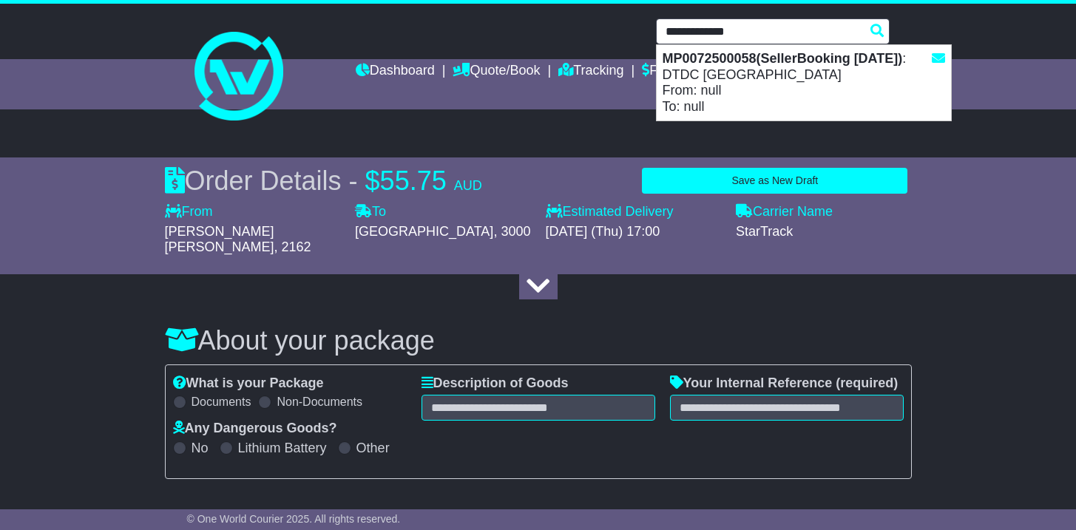
click at [738, 54] on strong "MP0072500058(SellerBooking 14-10-2025)" at bounding box center [783, 58] width 240 height 15
type input "**********"
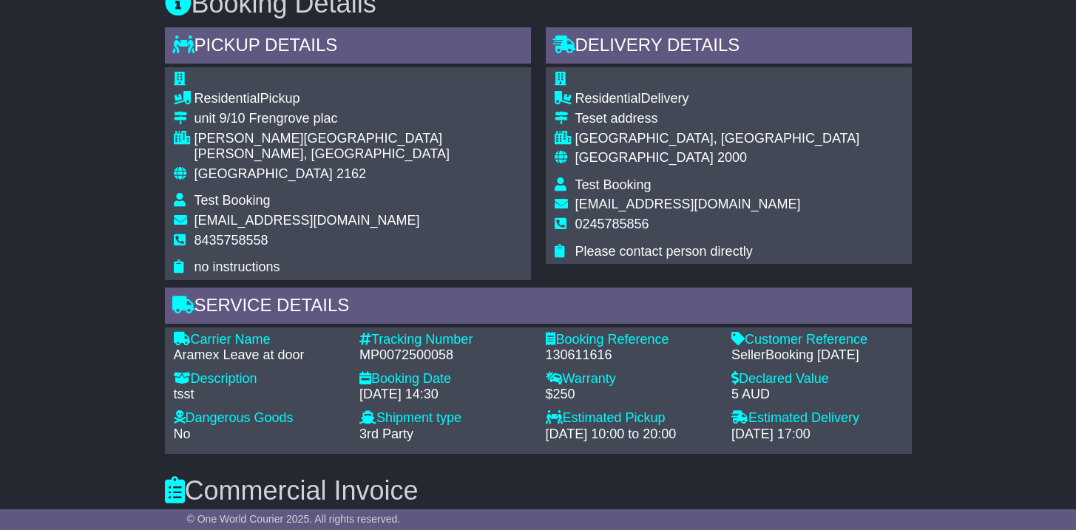
scroll to position [987, 0]
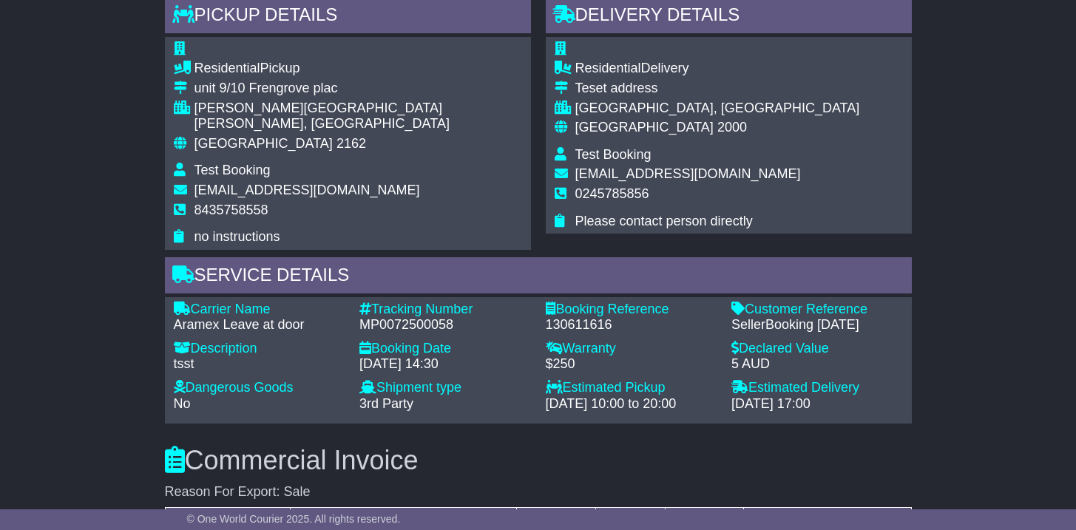
click at [552, 317] on div "130611616" at bounding box center [632, 325] width 172 height 16
drag, startPoint x: 732, startPoint y: 291, endPoint x: 882, endPoint y: 294, distance: 150.9
click at [882, 317] on div "SellerBooking [DATE]" at bounding box center [818, 325] width 172 height 16
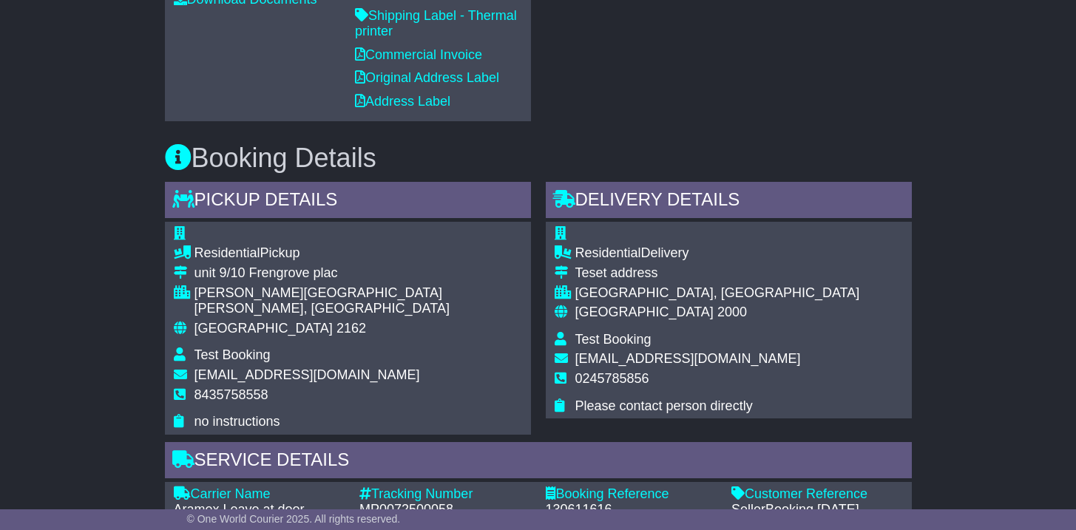
scroll to position [830, 0]
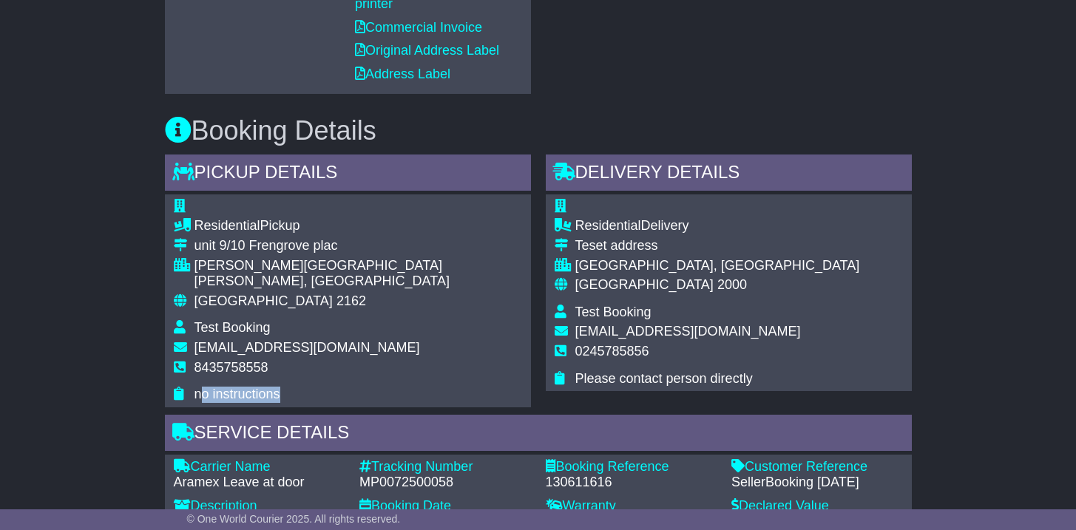
drag, startPoint x: 201, startPoint y: 365, endPoint x: 288, endPoint y: 362, distance: 86.6
click at [288, 387] on td "no instructions" at bounding box center [359, 395] width 328 height 16
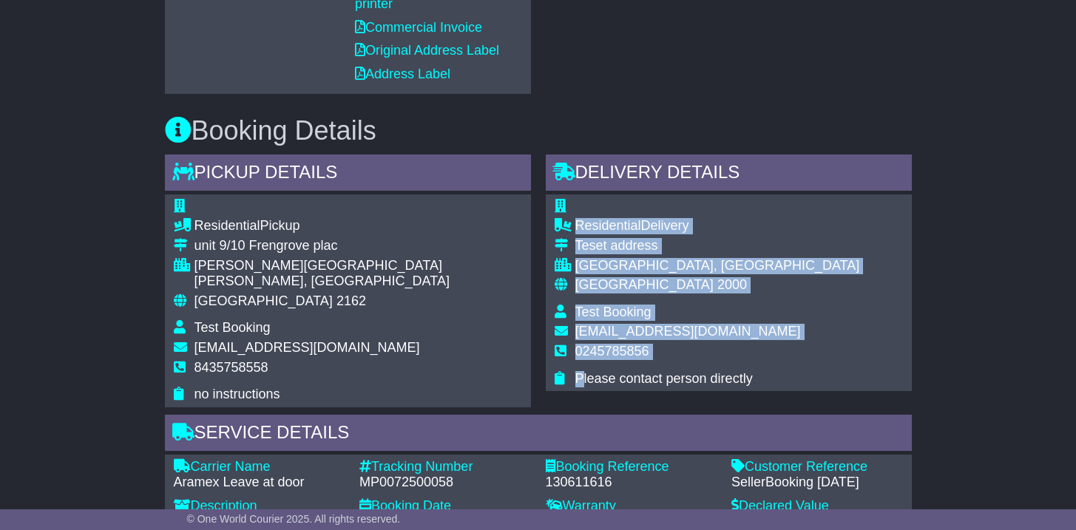
drag, startPoint x: 579, startPoint y: 362, endPoint x: 773, endPoint y: 357, distance: 193.8
click at [773, 357] on div "Residential Delivery Teset address [GEOGRAPHIC_DATA], [GEOGRAPHIC_DATA] [GEOGRA…" at bounding box center [729, 293] width 366 height 197
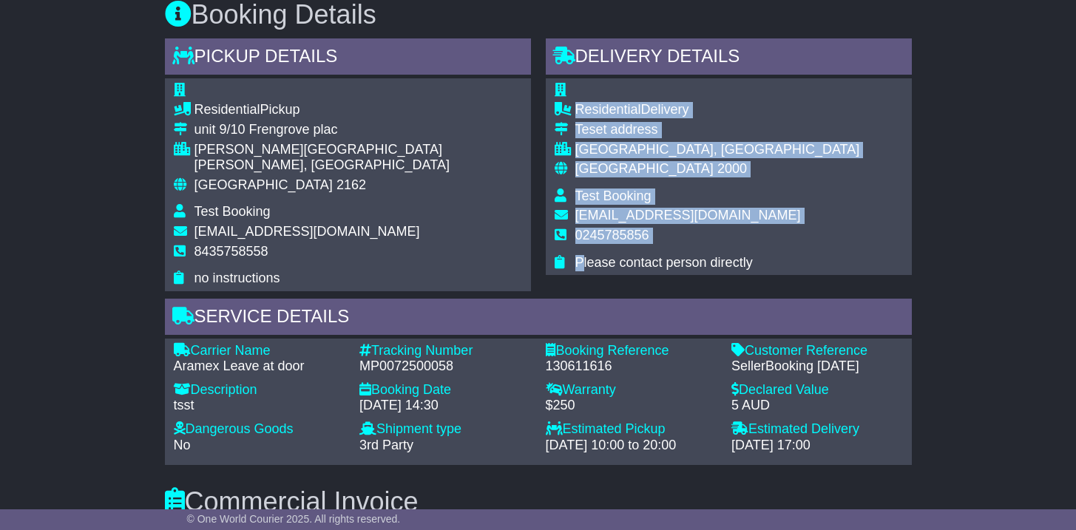
scroll to position [947, 0]
drag, startPoint x: 749, startPoint y: 319, endPoint x: 883, endPoint y: 337, distance: 135.2
click at [883, 342] on div "Customer Reference - SellerBooking [DATE]" at bounding box center [817, 358] width 186 height 32
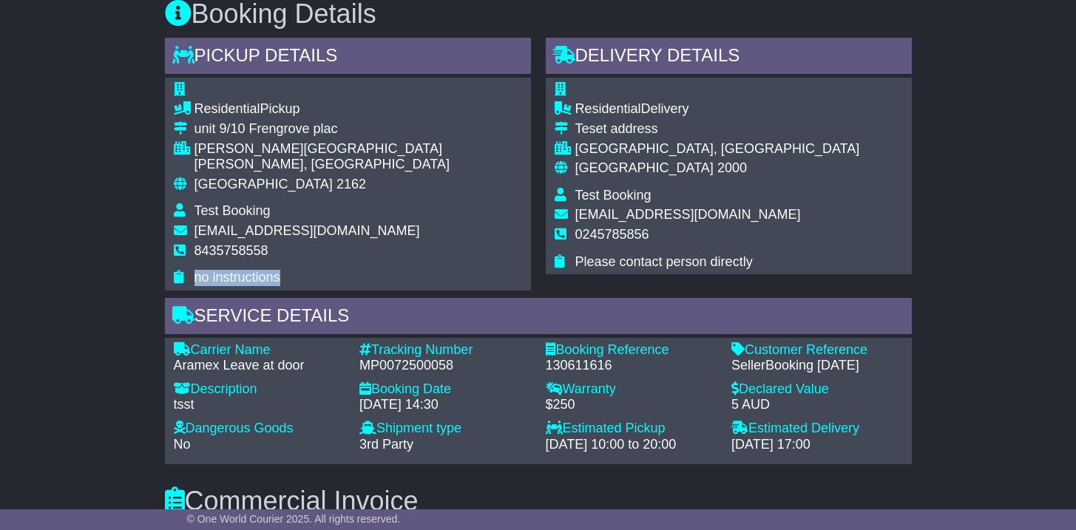
drag, startPoint x: 192, startPoint y: 246, endPoint x: 277, endPoint y: 241, distance: 85.2
click at [277, 270] on tr "no instructions" at bounding box center [348, 278] width 348 height 16
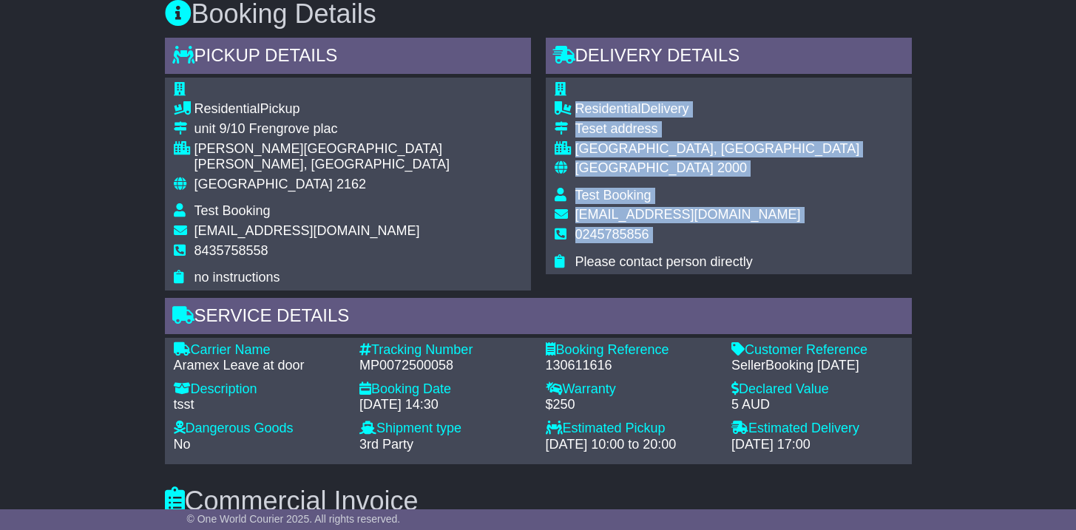
drag, startPoint x: 575, startPoint y: 242, endPoint x: 750, endPoint y: 243, distance: 175.3
click at [750, 243] on div "Residential Delivery Teset address [GEOGRAPHIC_DATA], [GEOGRAPHIC_DATA] [GEOGRA…" at bounding box center [729, 176] width 366 height 197
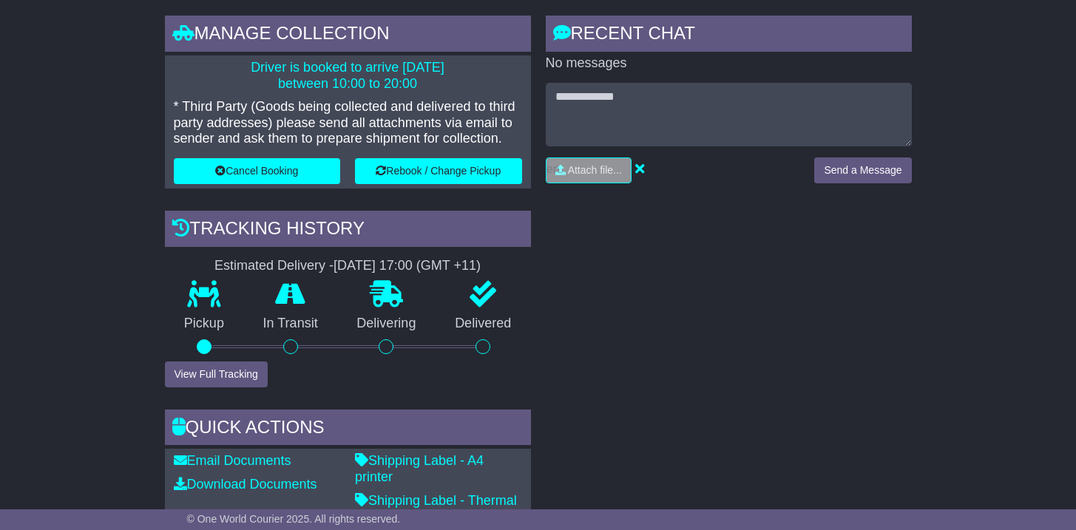
scroll to position [314, 0]
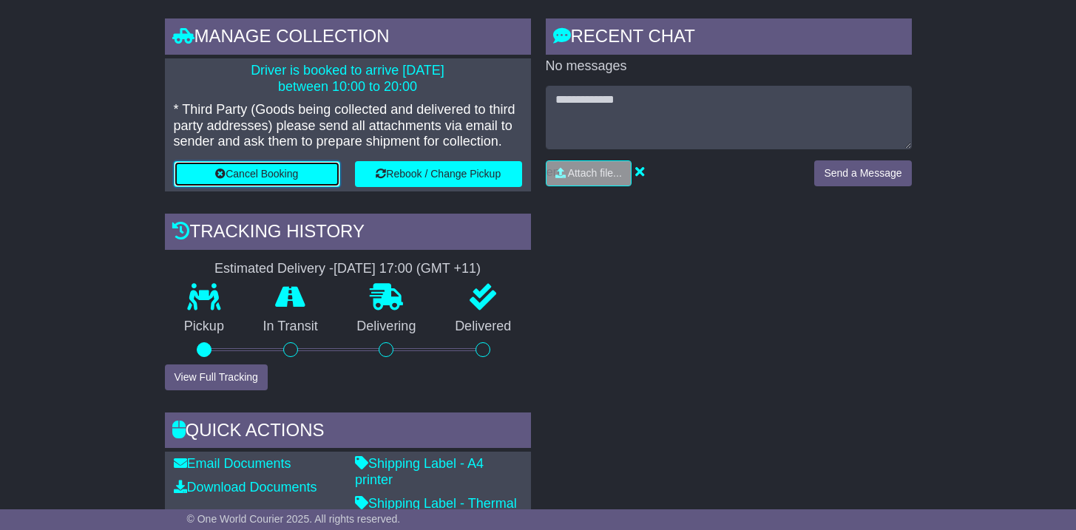
click at [243, 174] on button "Cancel Booking" at bounding box center [257, 174] width 167 height 26
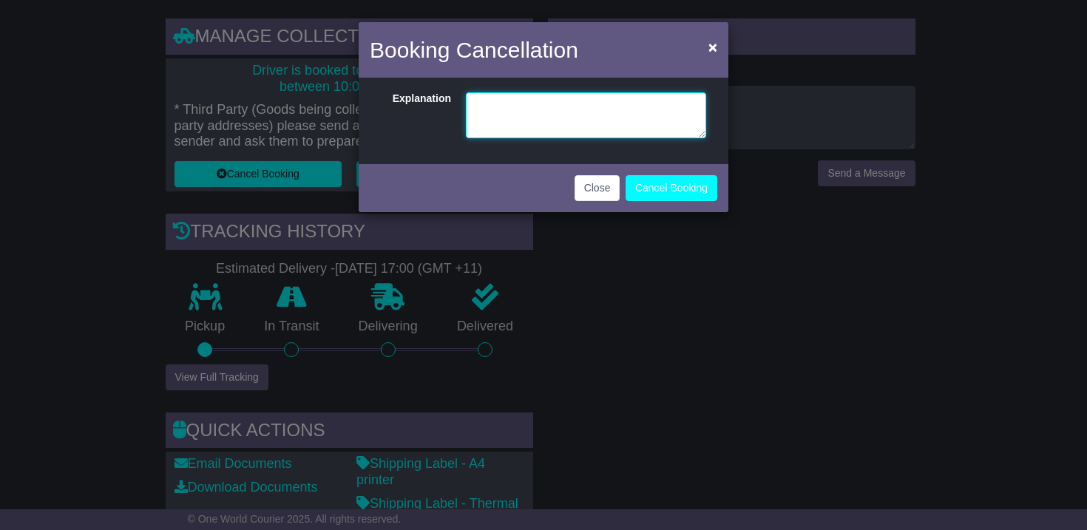
click at [547, 118] on textarea at bounding box center [586, 115] width 240 height 46
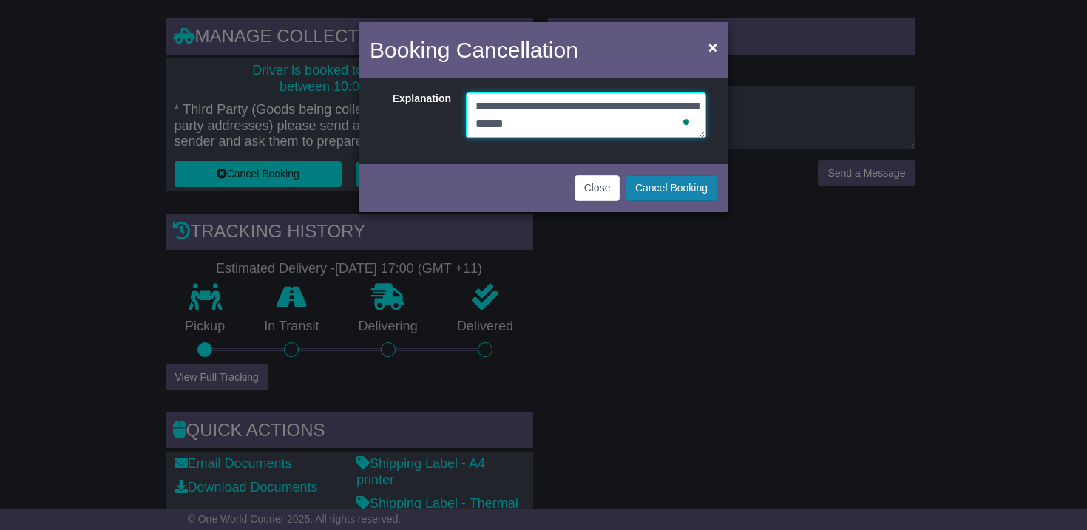
type textarea "**********"
click at [661, 192] on button "Cancel Booking" at bounding box center [672, 188] width 92 height 26
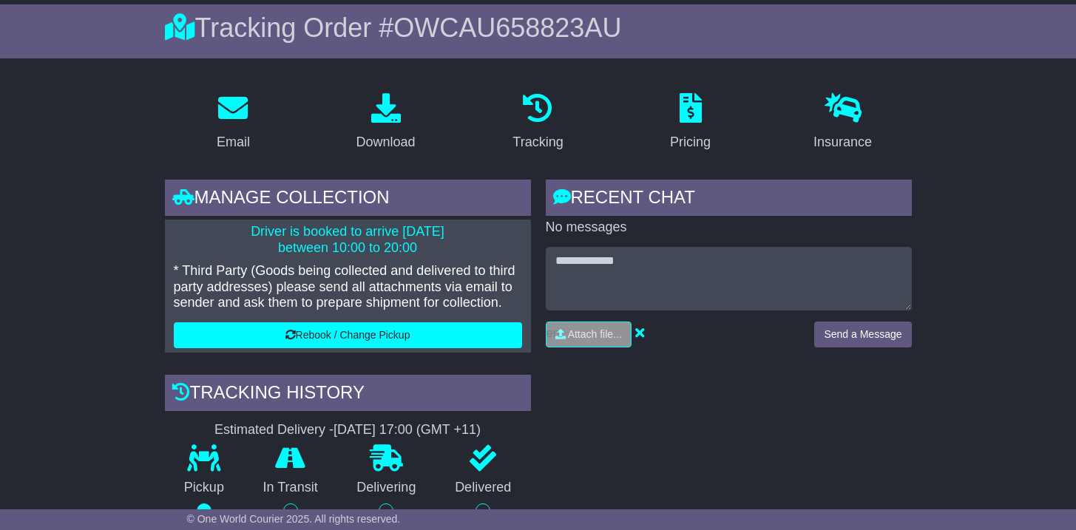
scroll to position [204, 0]
